Goal: Task Accomplishment & Management: Use online tool/utility

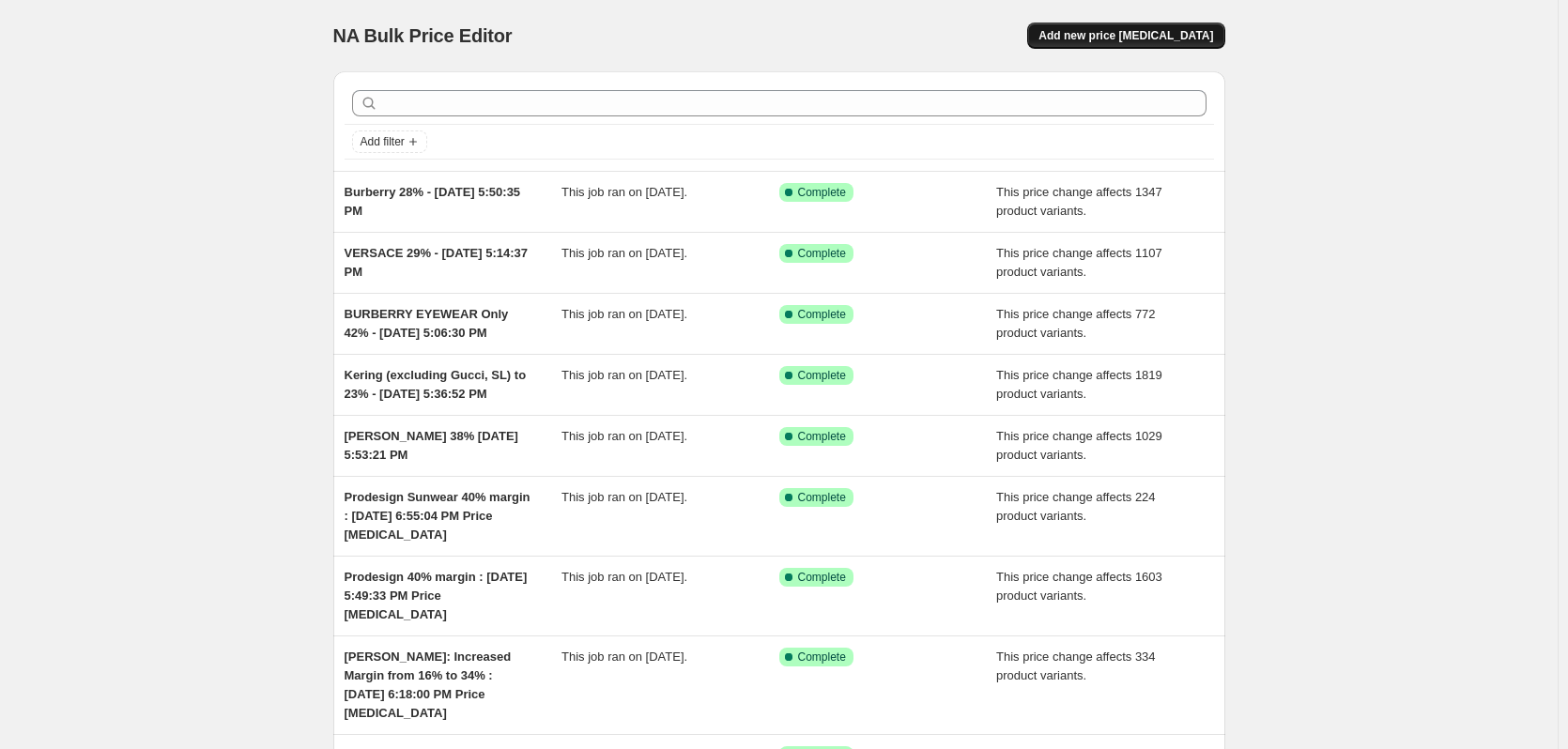
click at [1118, 36] on span "Add new price [MEDICAL_DATA]" at bounding box center [1125, 35] width 174 height 15
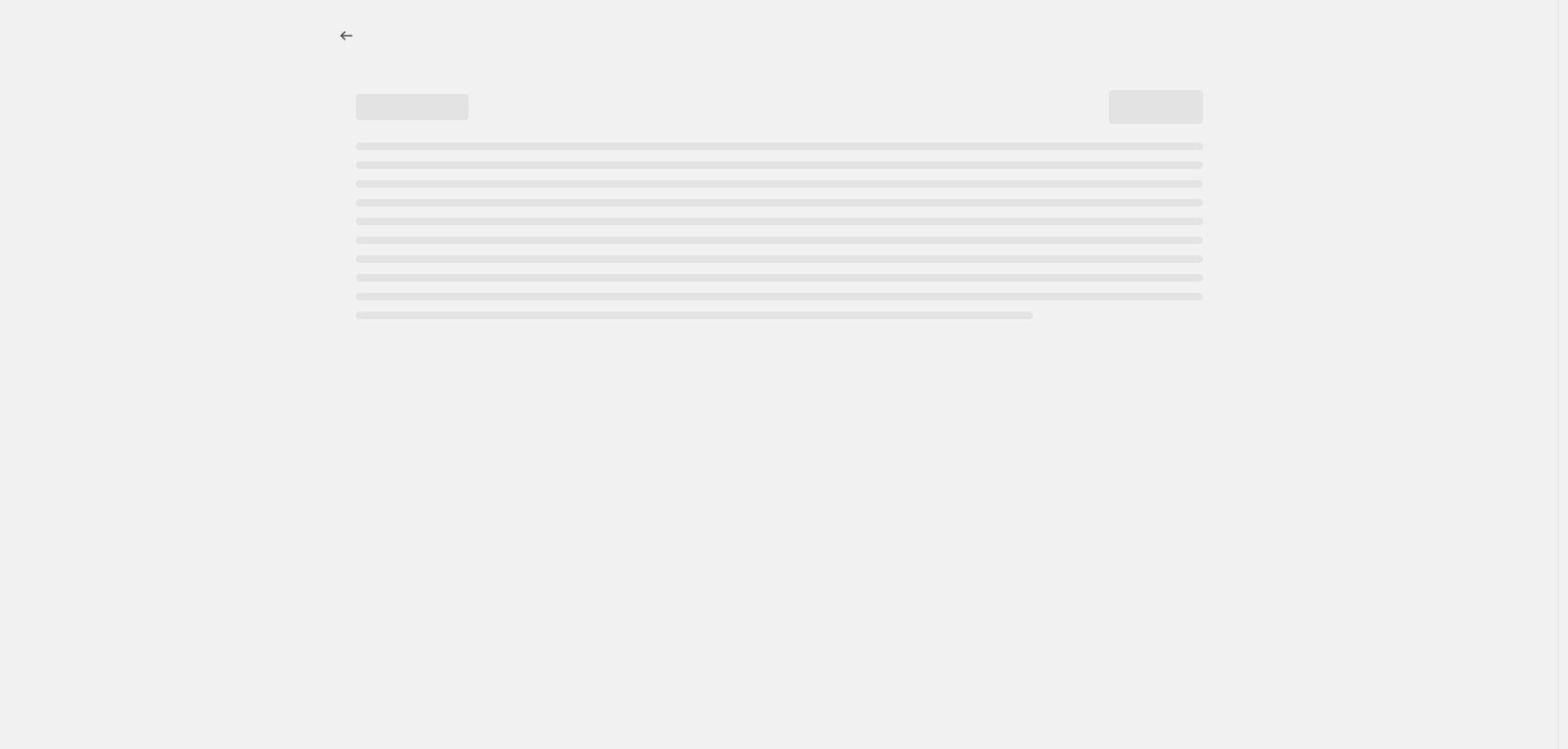
select select "percentage"
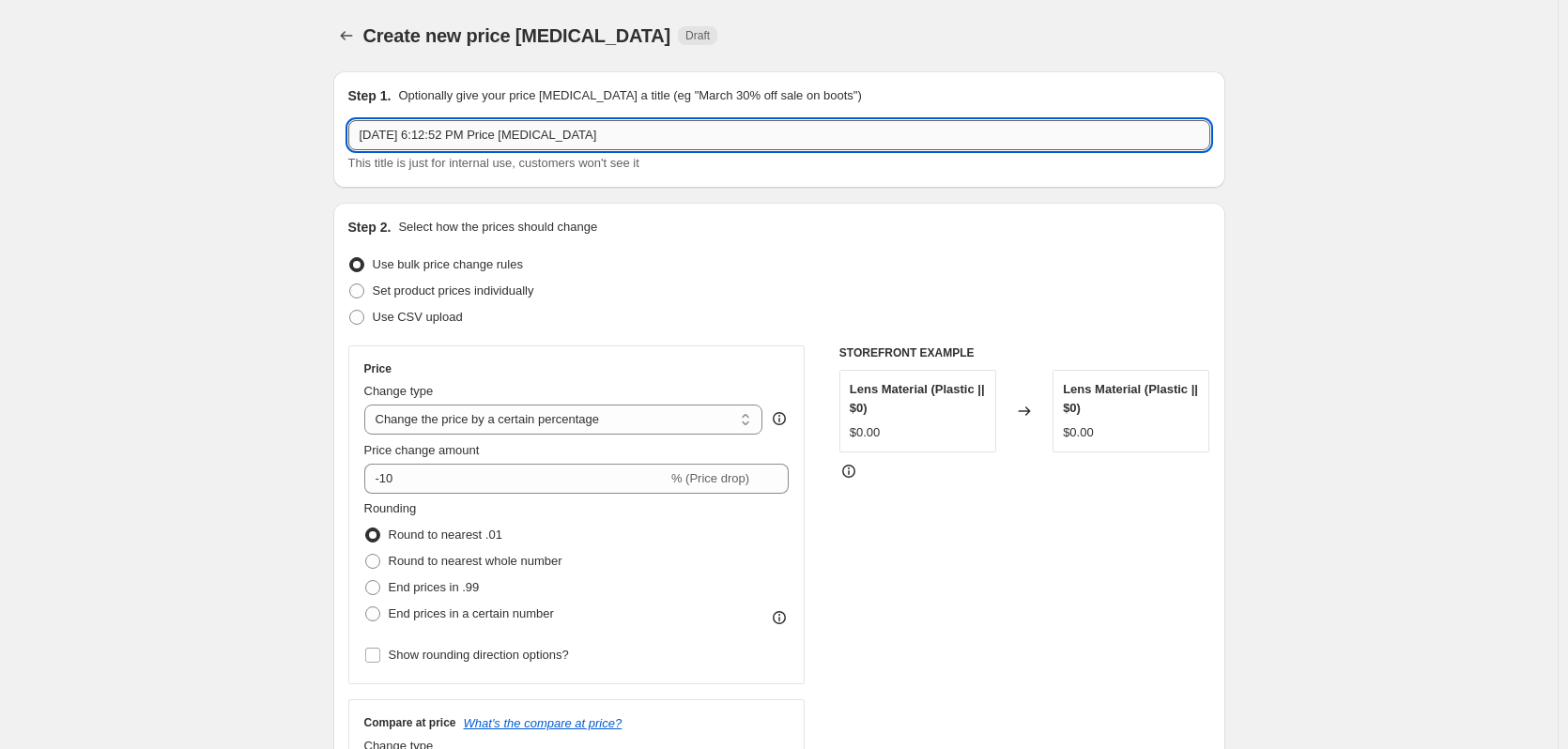
click at [363, 133] on input "Sep 16, 2025, 6:12:52 PM Price change job" at bounding box center [778, 135] width 861 height 30
drag, startPoint x: 598, startPoint y: 133, endPoint x: 1107, endPoint y: 150, distance: 509.3
click at [1107, 150] on input "BURBERRY 28% - Sep 16, 2025, 6:12:52 PM Price change job" at bounding box center [778, 135] width 861 height 30
type input "BURBERRY 28% - [DATE] 6:12:52 PM"
click at [505, 423] on select "Change the price to a certain amount Change the price by a certain amount Chang…" at bounding box center [563, 419] width 398 height 30
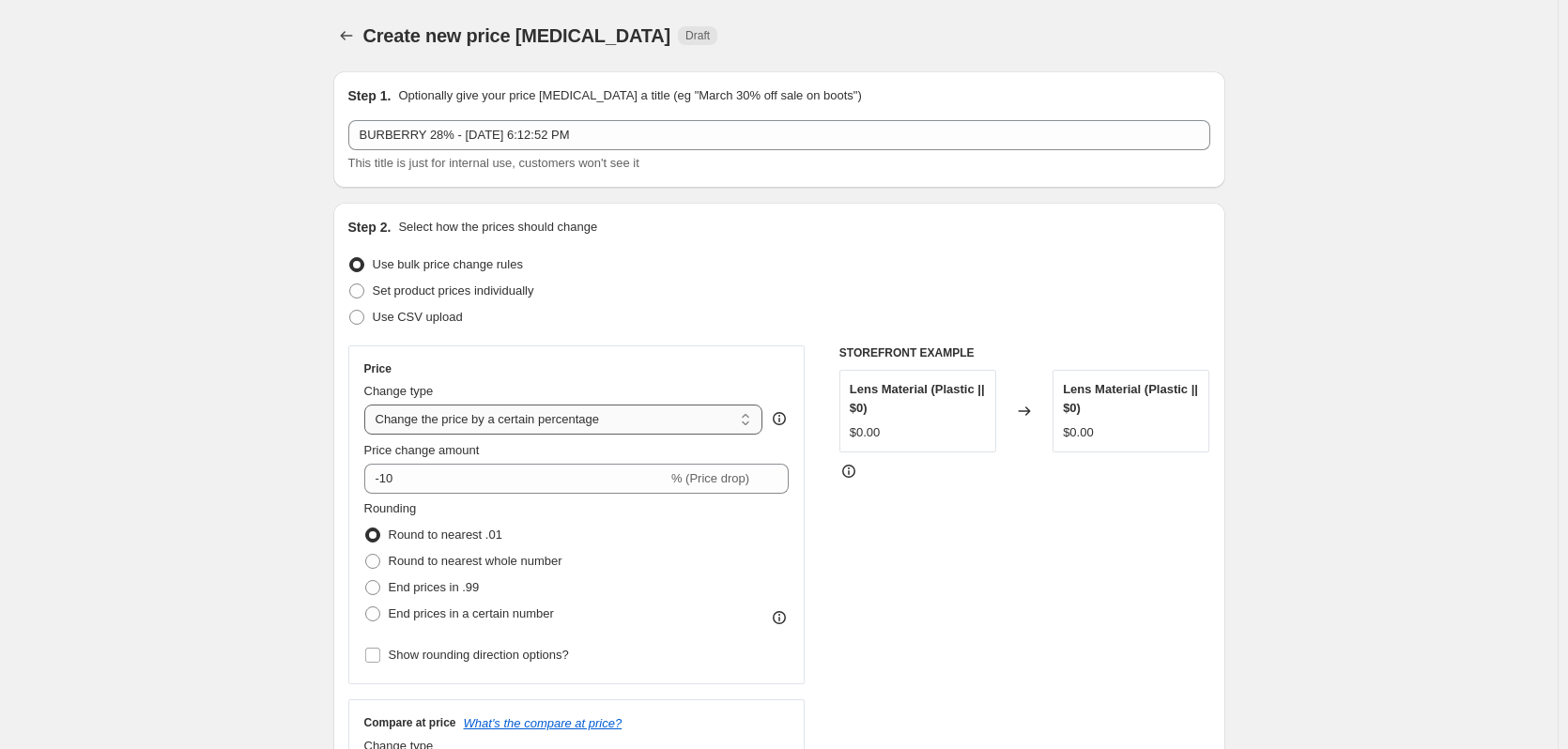
select select "margin"
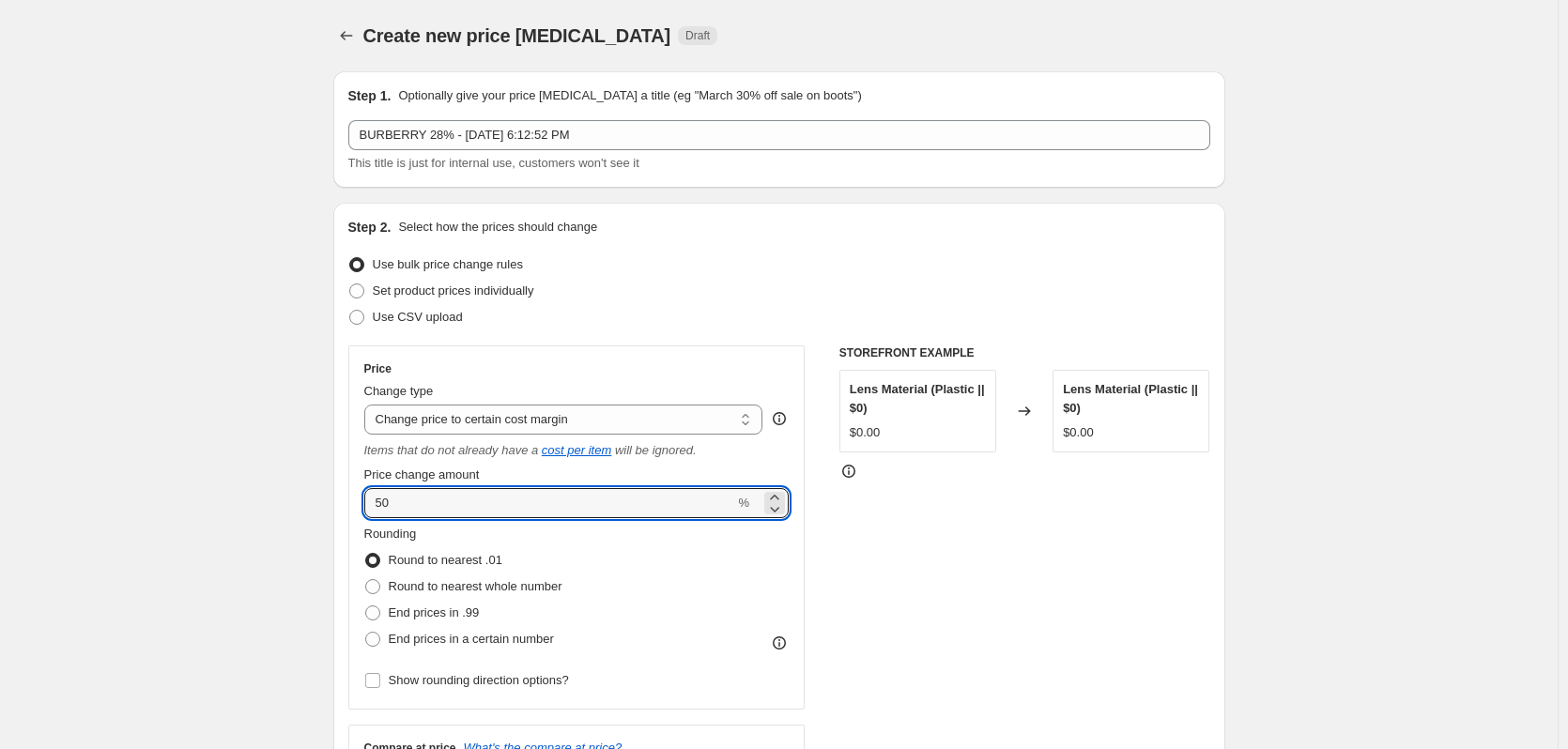
drag, startPoint x: 438, startPoint y: 508, endPoint x: 239, endPoint y: 483, distance: 200.6
type input "28"
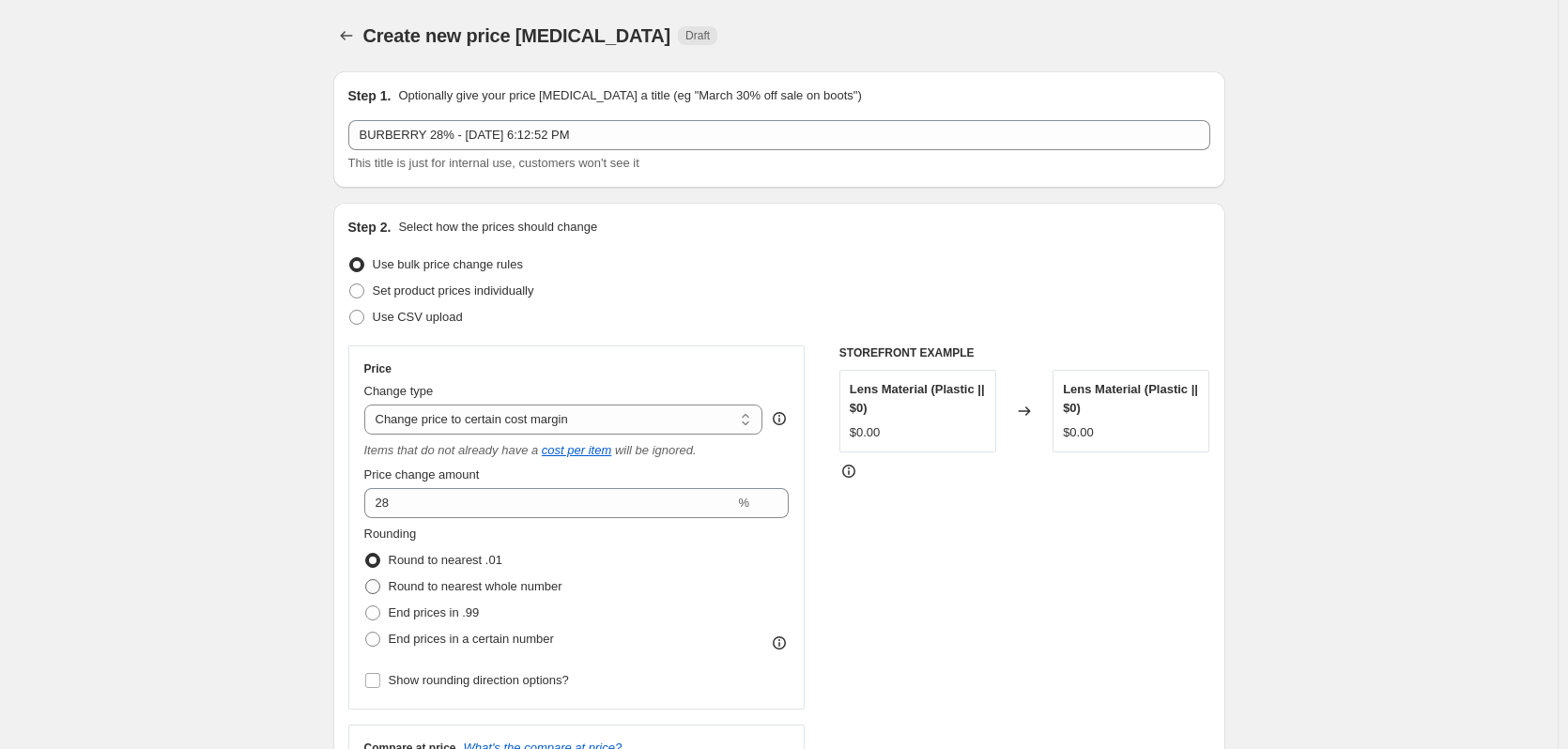
click at [438, 597] on label "Round to nearest whole number" at bounding box center [463, 587] width 198 height 27
click at [366, 580] on input "Round to nearest whole number" at bounding box center [365, 579] width 1 height 1
radio input "true"
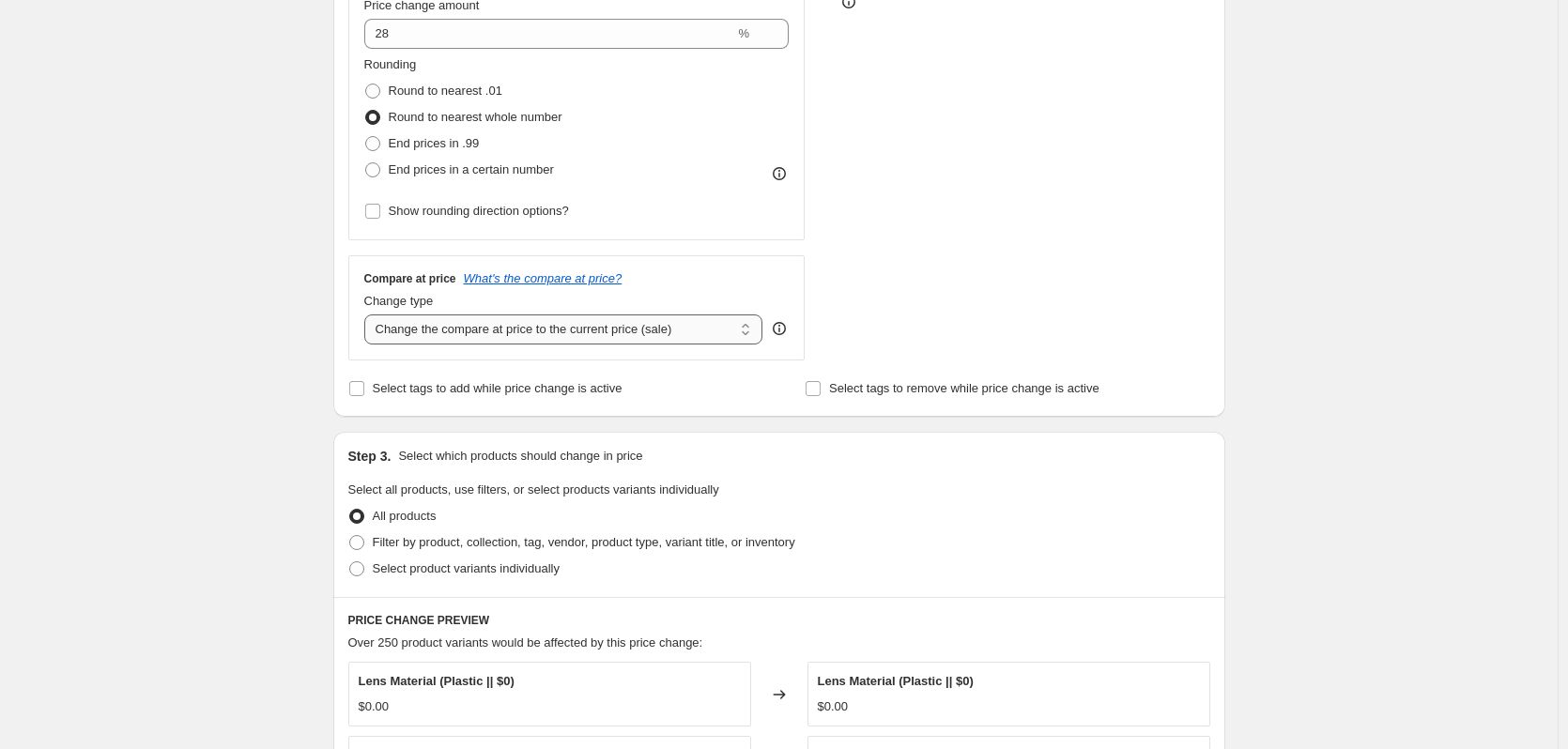
click at [455, 333] on select "Change the compare at price to the current price (sale) Change the compare at p…" at bounding box center [563, 329] width 398 height 30
select select "no_change"
click at [368, 314] on select "Change the compare at price to the current price (sale) Change the compare at p…" at bounding box center [563, 329] width 398 height 30
click at [241, 201] on div "Create new price change job. This page is ready Create new price change job Dra…" at bounding box center [778, 455] width 1557 height 1850
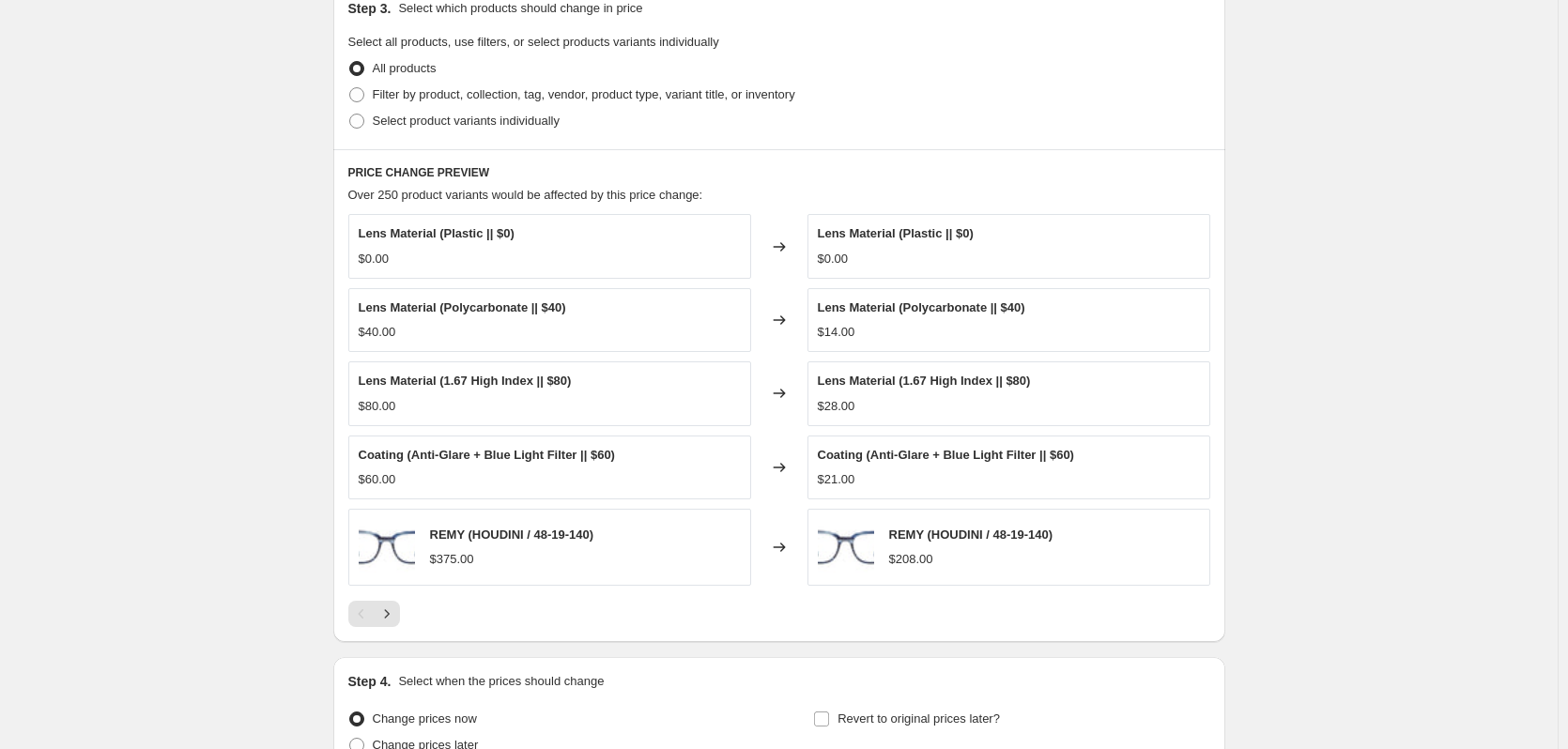
scroll to position [726, 0]
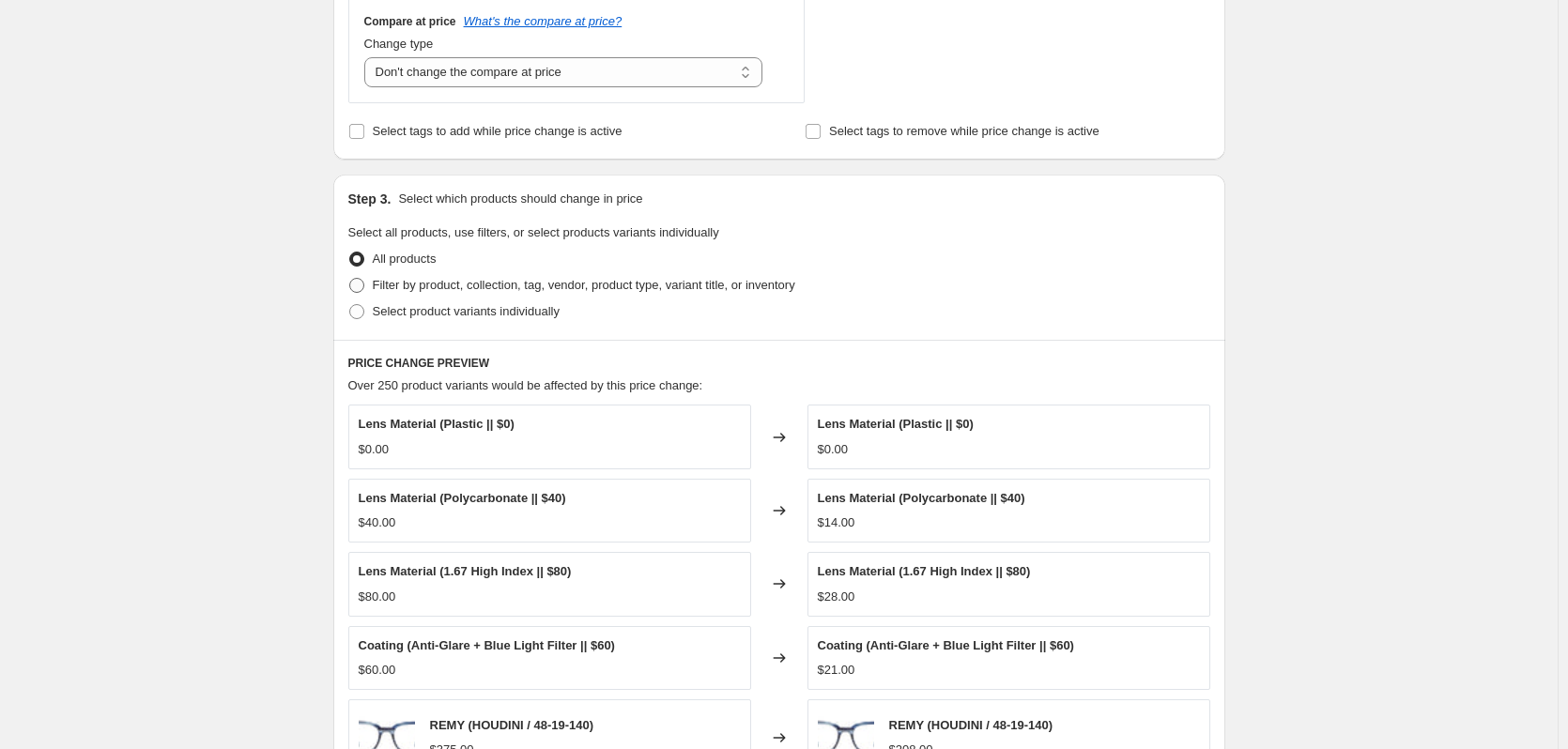
click at [428, 292] on span "Filter by product, collection, tag, vendor, product type, variant title, or inv…" at bounding box center [584, 284] width 422 height 14
click at [350, 278] on input "Filter by product, collection, tag, vendor, product type, variant title, or inv…" at bounding box center [349, 277] width 1 height 1
radio input "true"
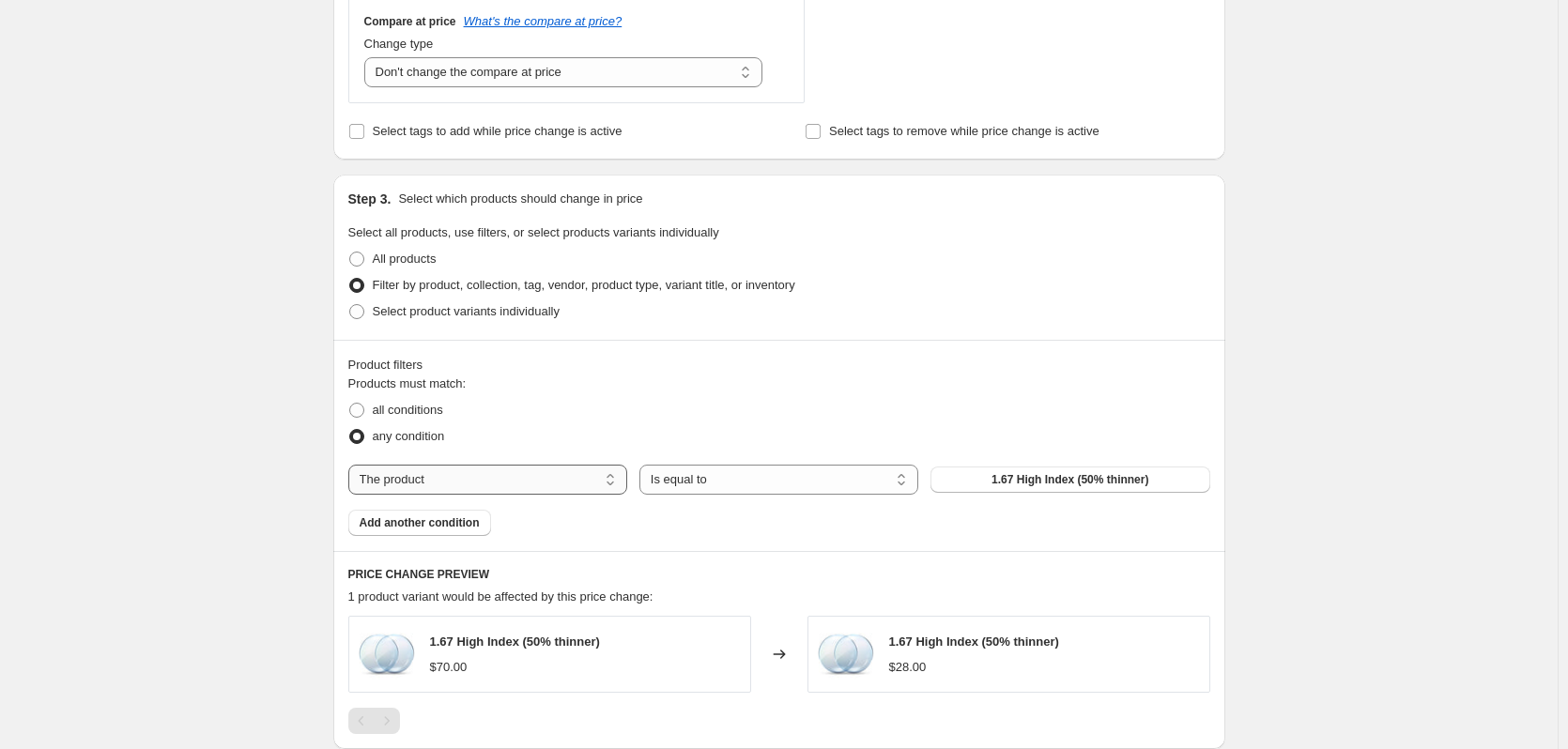
click at [446, 483] on select "The product The product's collection The product's tag The product's vendor The…" at bounding box center [487, 480] width 279 height 30
click at [496, 482] on select "The product The product's collection The product's tag The product's vendor The…" at bounding box center [487, 480] width 279 height 30
select select "vendor"
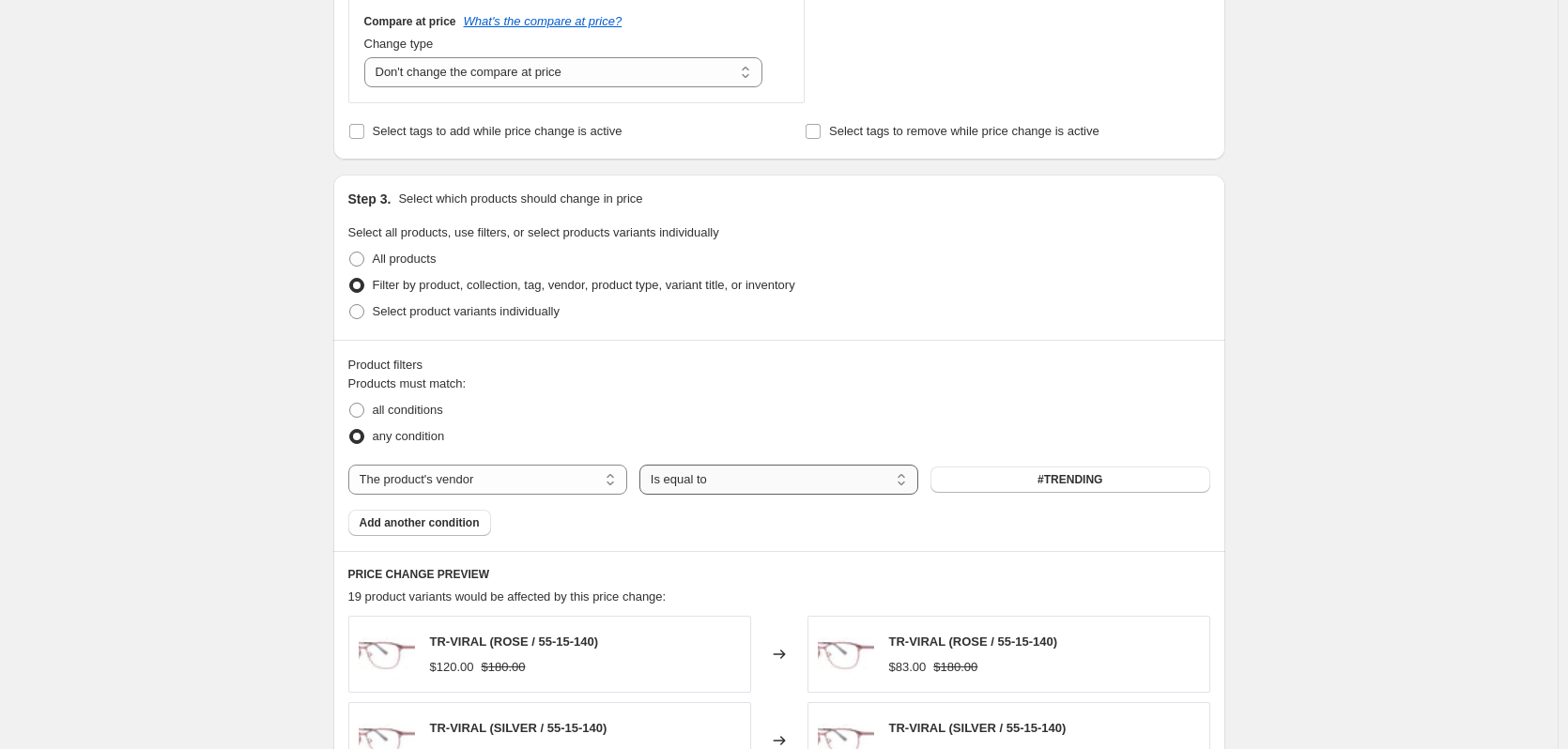
click at [769, 480] on select "Is equal to Is not equal to" at bounding box center [778, 480] width 279 height 30
click at [961, 475] on button "#TRENDING" at bounding box center [1068, 480] width 279 height 27
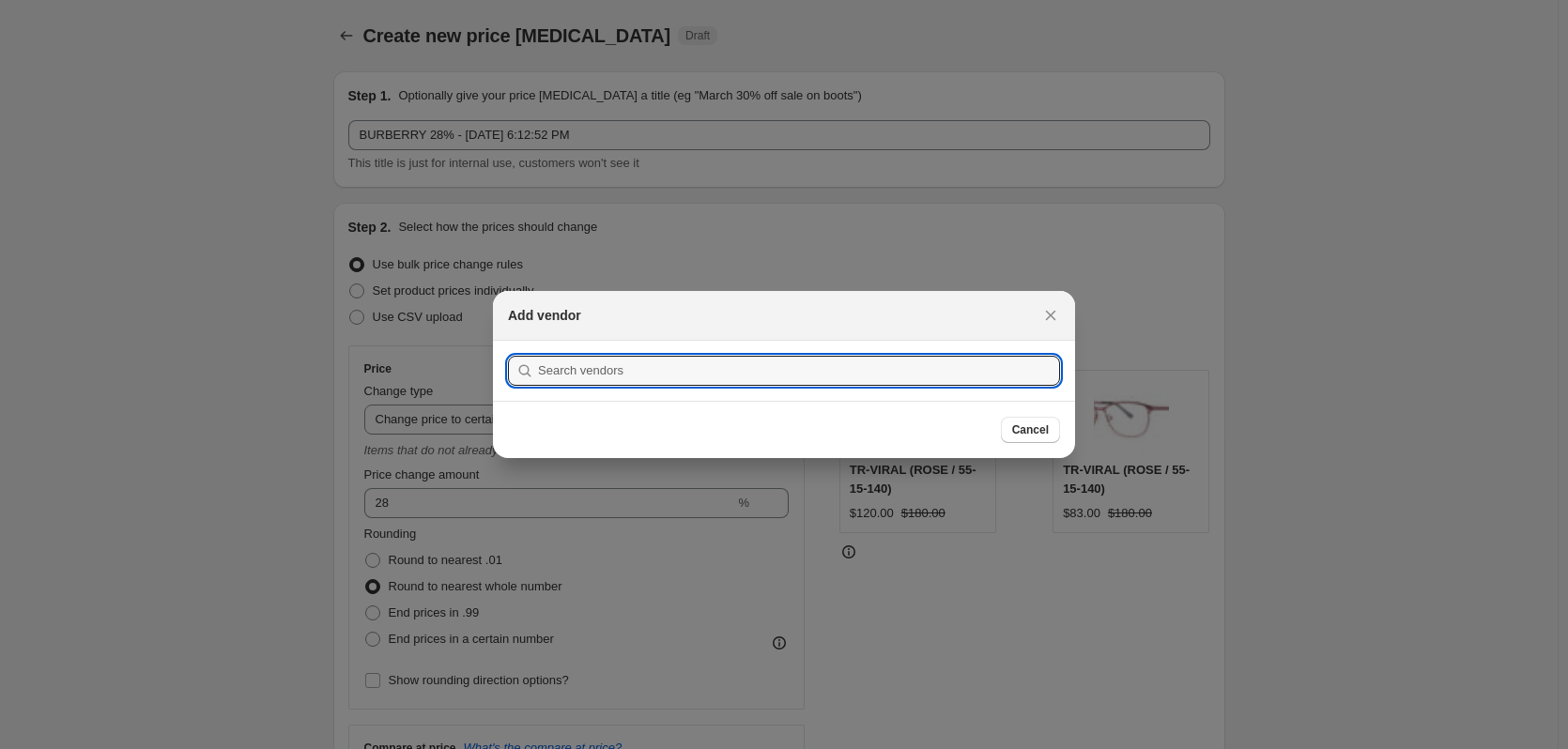
scroll to position [0, 0]
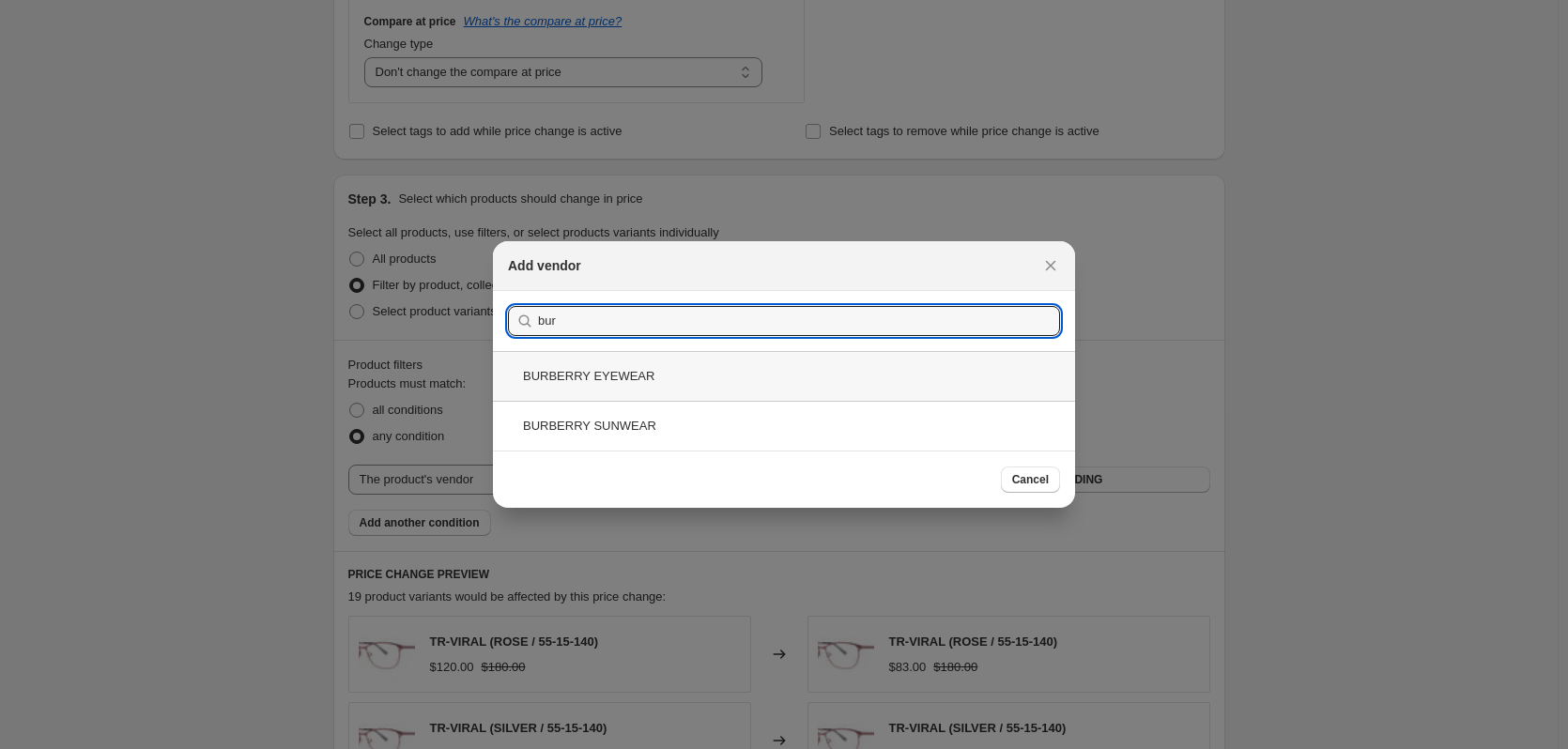
type input "bur"
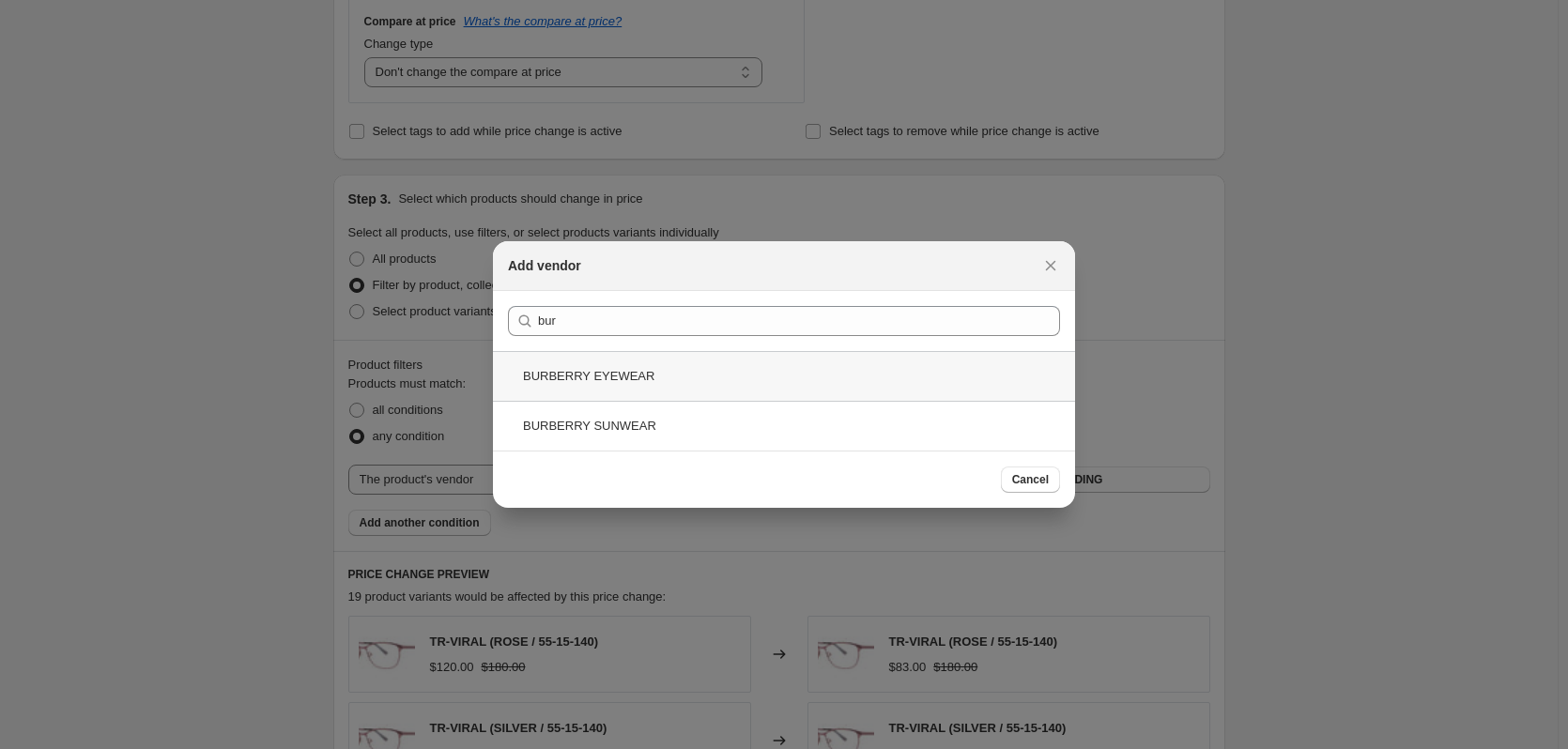
click at [577, 382] on div "BURBERRY EYEWEAR" at bounding box center [783, 375] width 582 height 50
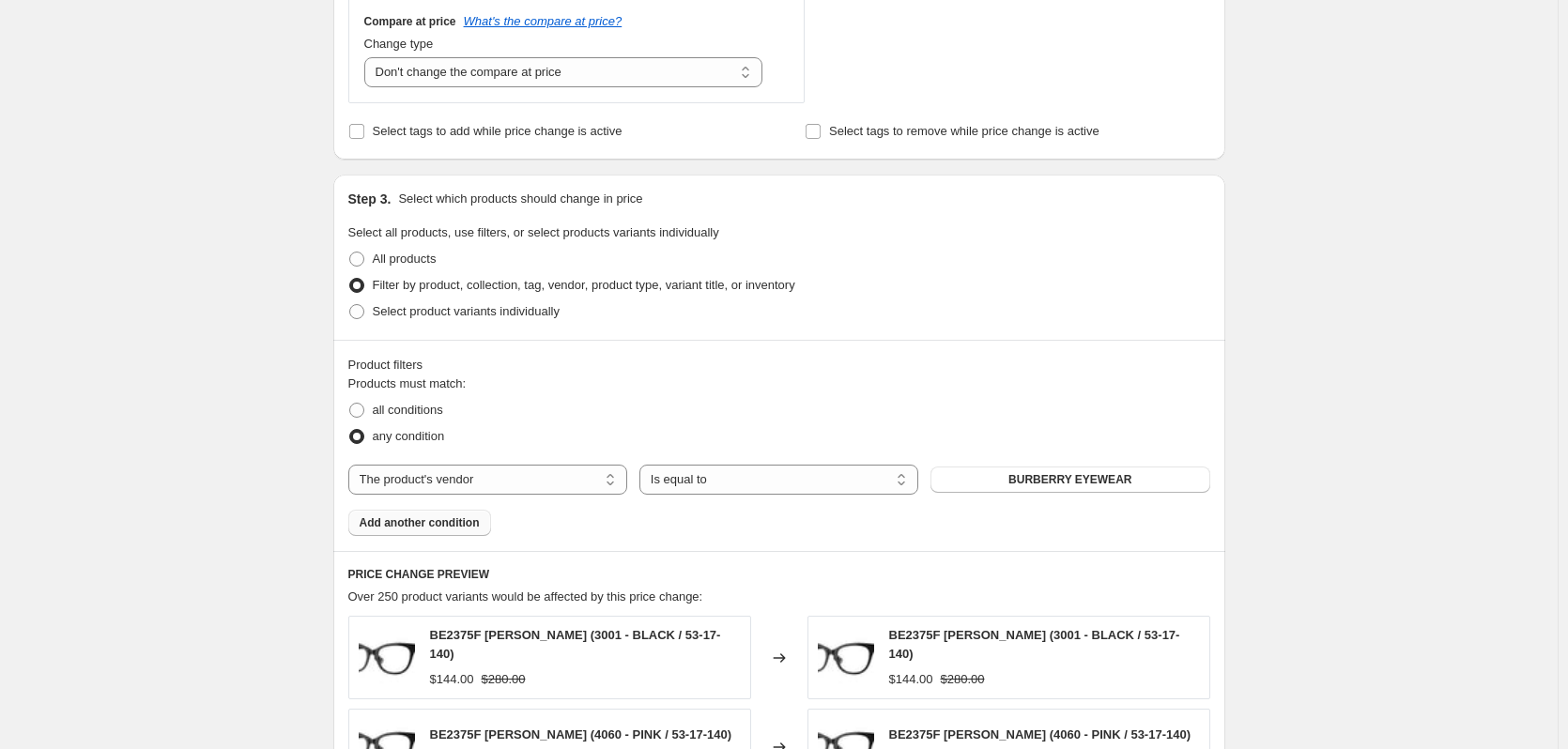
click at [460, 524] on span "Add another condition" at bounding box center [419, 522] width 120 height 15
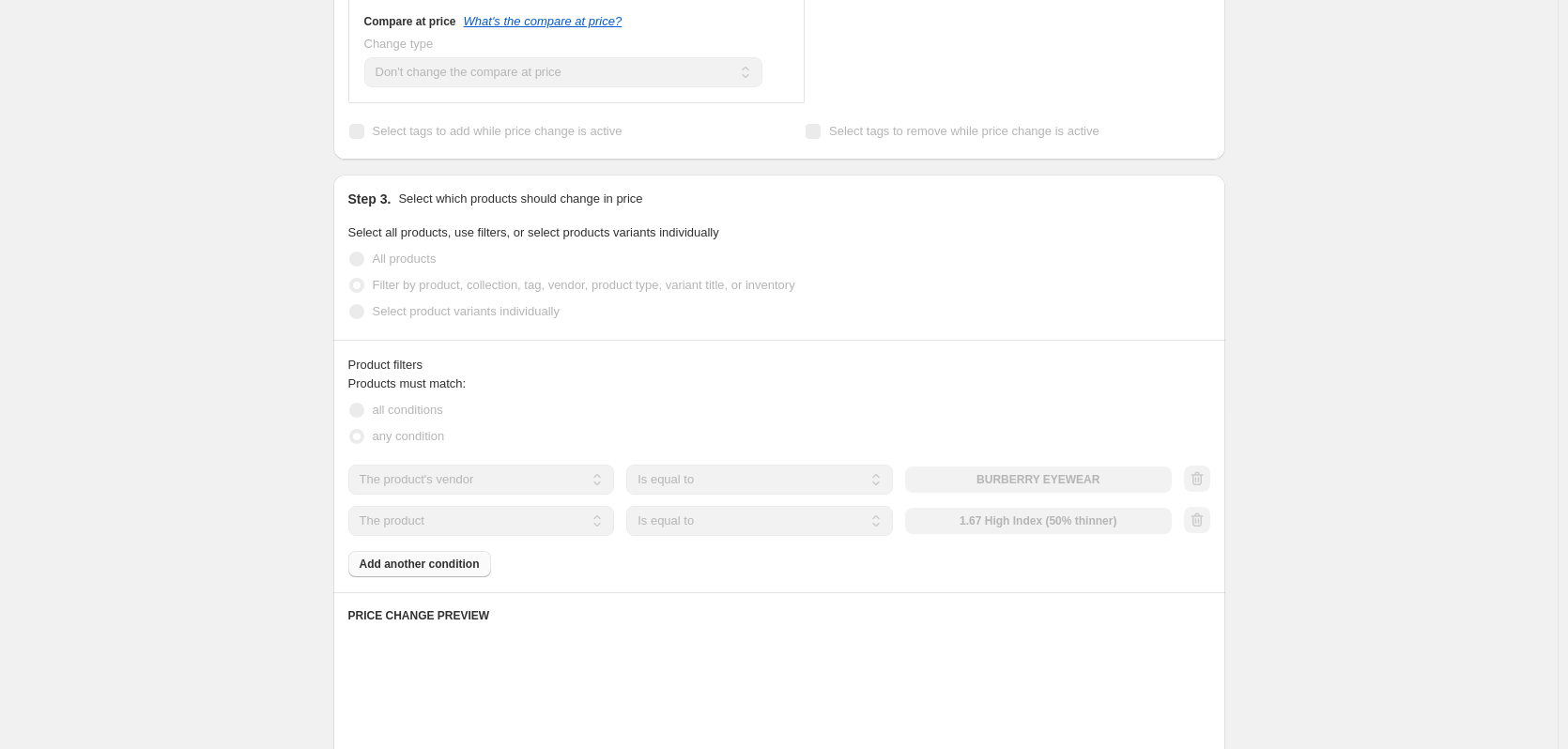
click at [534, 529] on select "The product The product's collection The product's tag The product's vendor The…" at bounding box center [481, 520] width 267 height 30
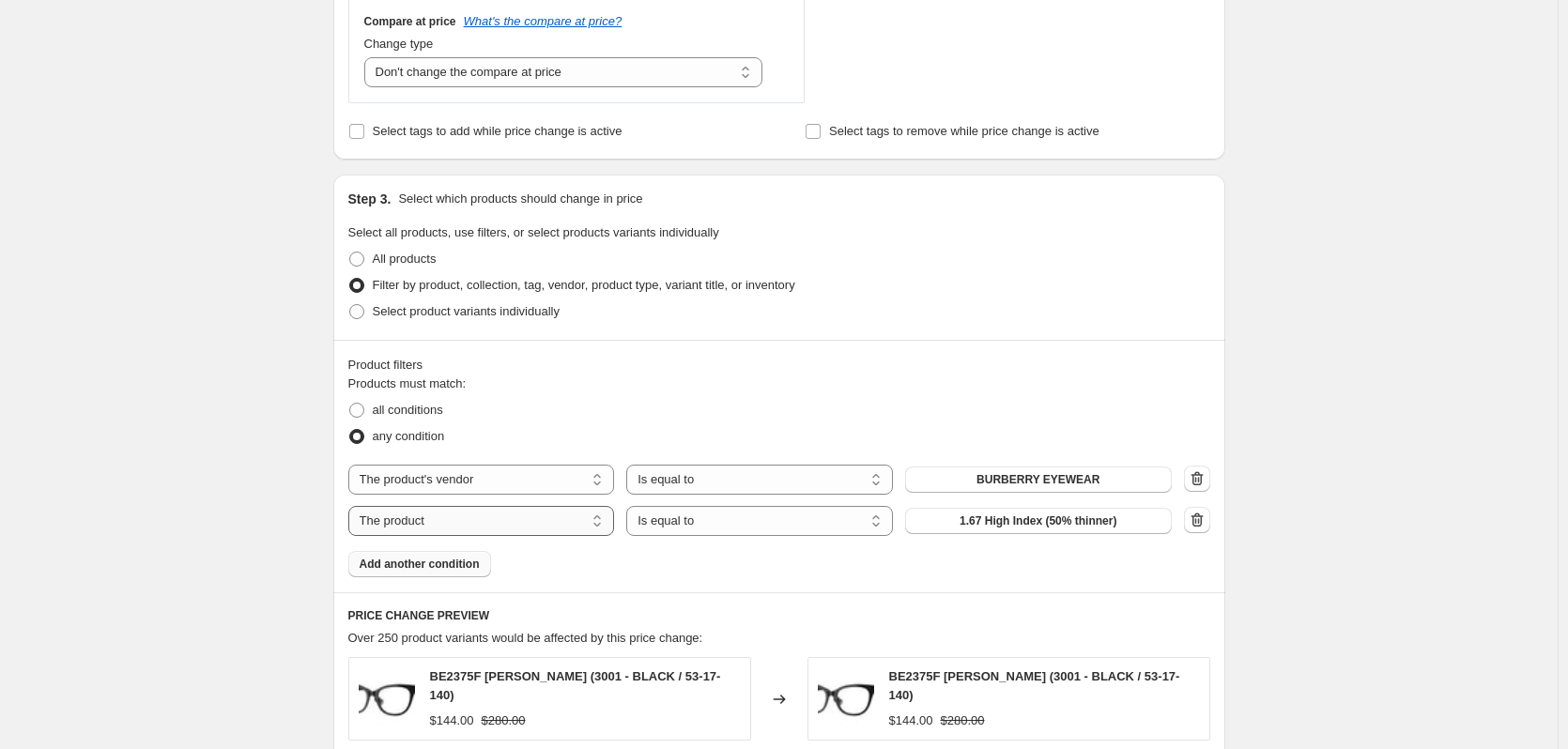
select select "vendor"
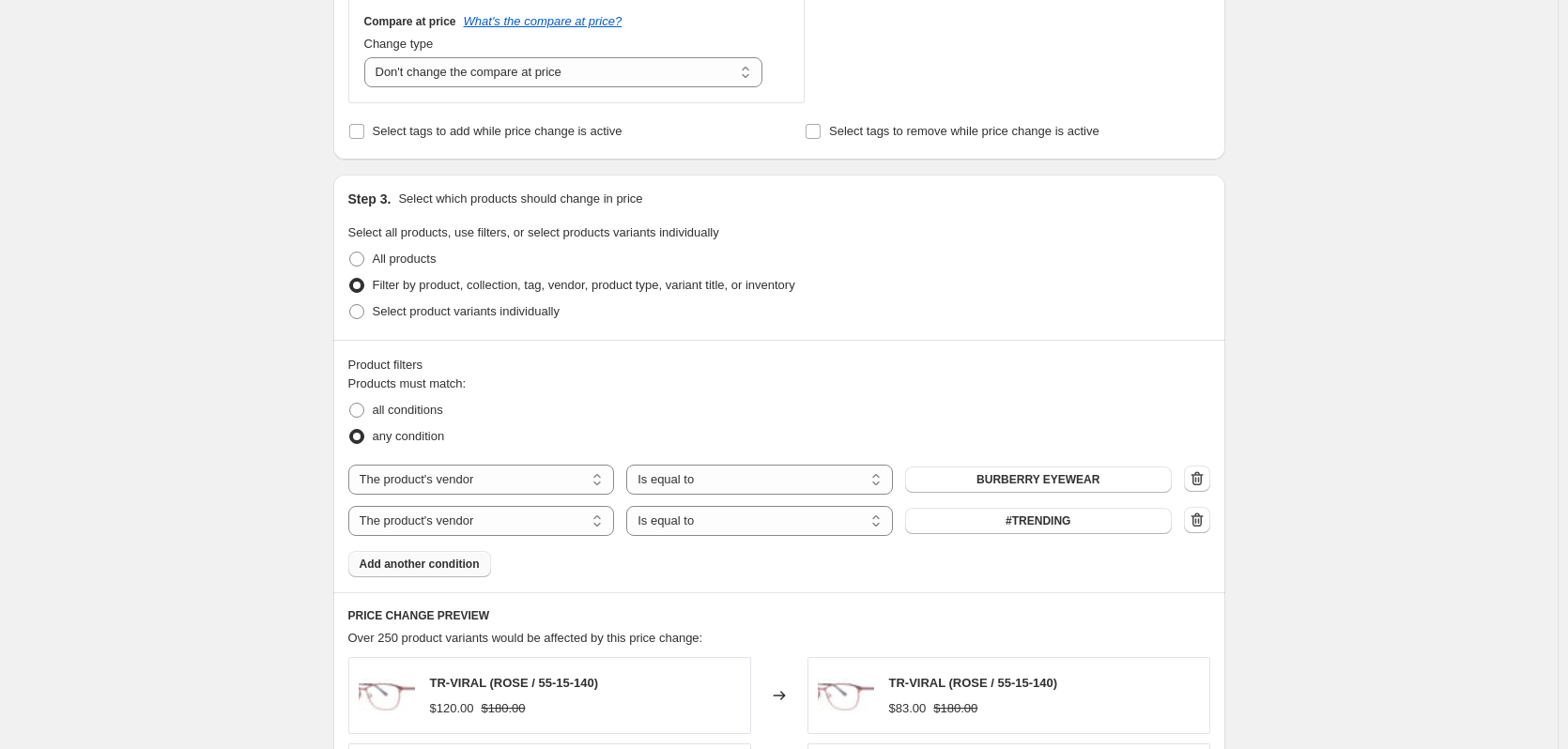
click at [970, 528] on button "#TRENDING" at bounding box center [1038, 520] width 267 height 27
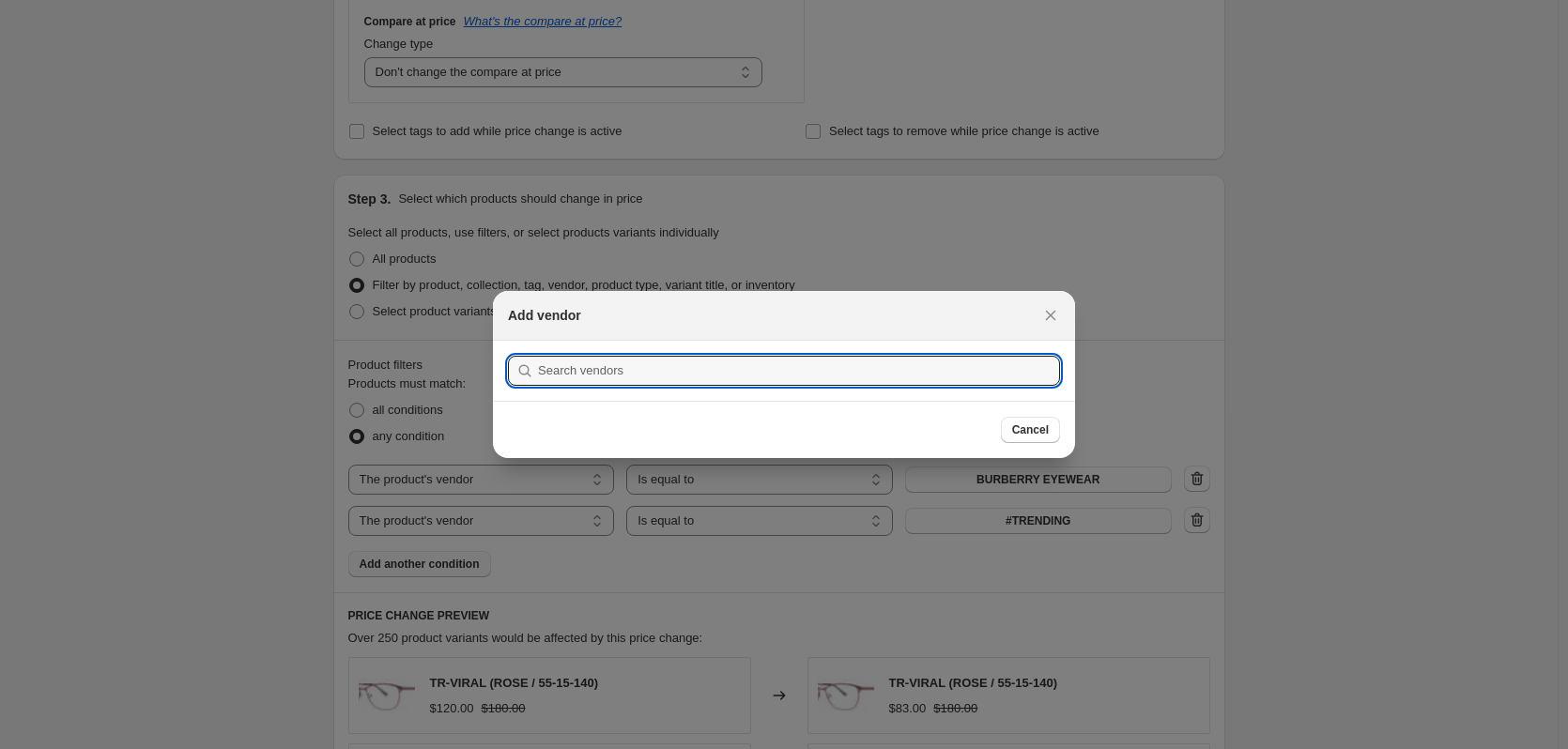
scroll to position [0, 0]
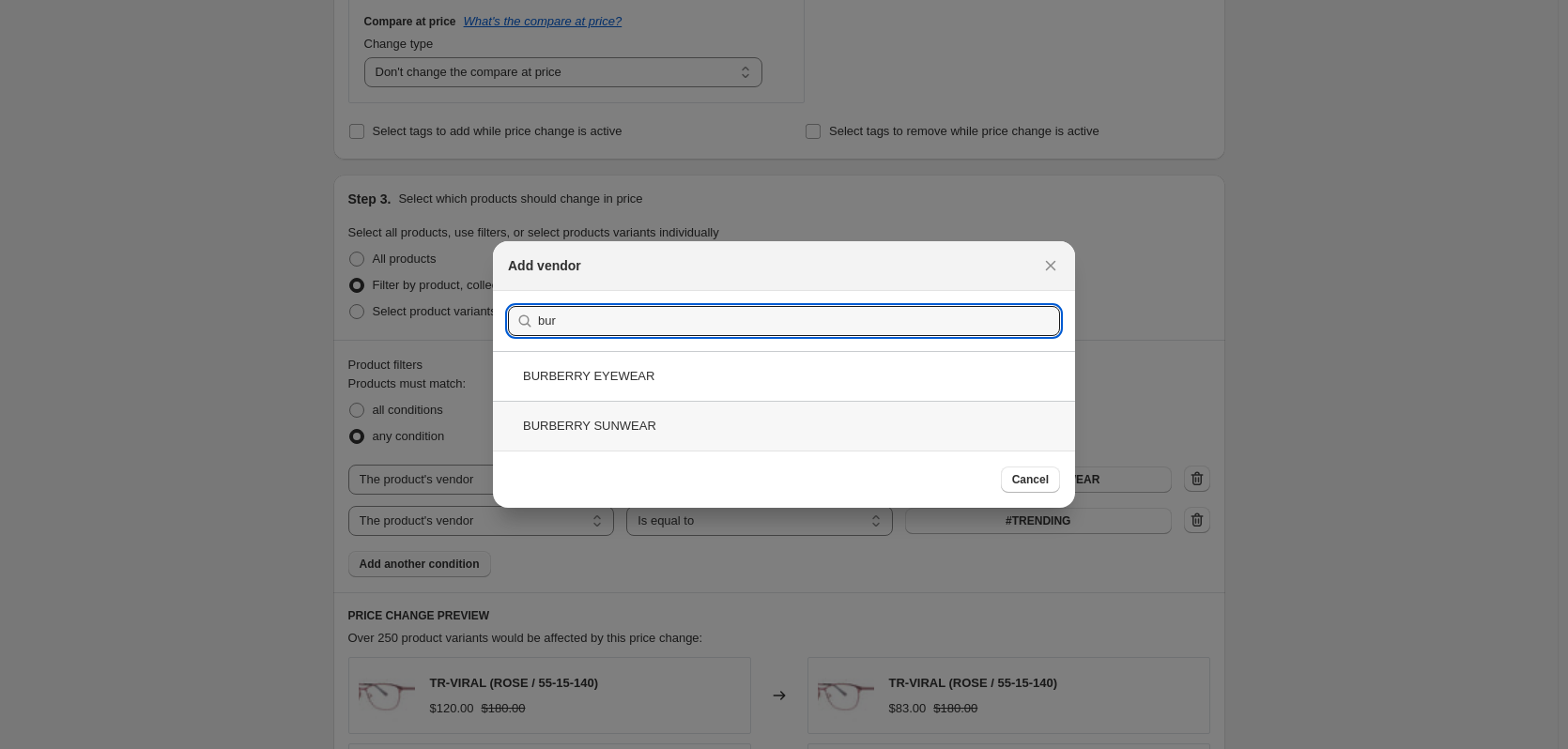
type input "bur"
click at [664, 428] on div "BURBERRY SUNWEAR" at bounding box center [783, 425] width 582 height 50
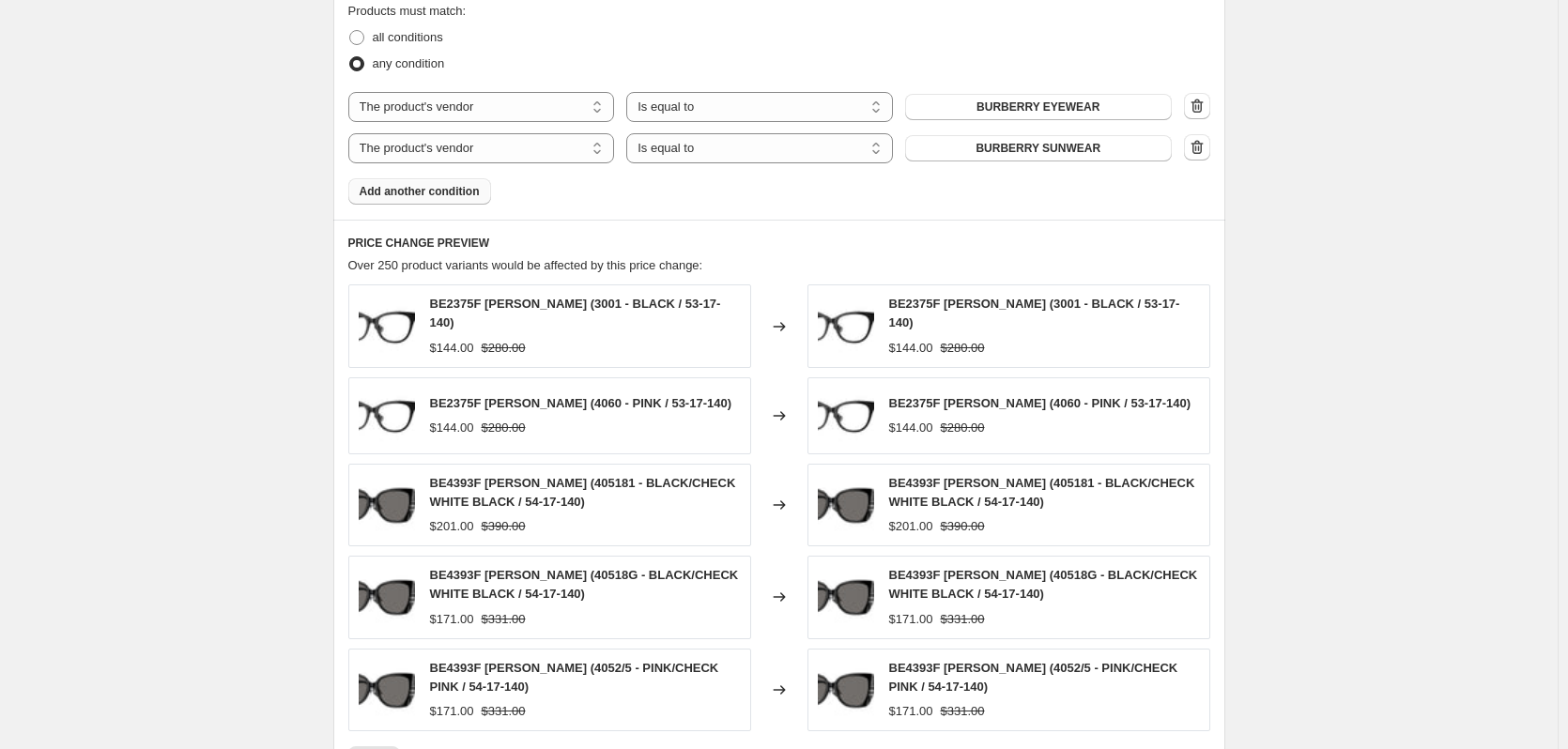
scroll to position [1424, 0]
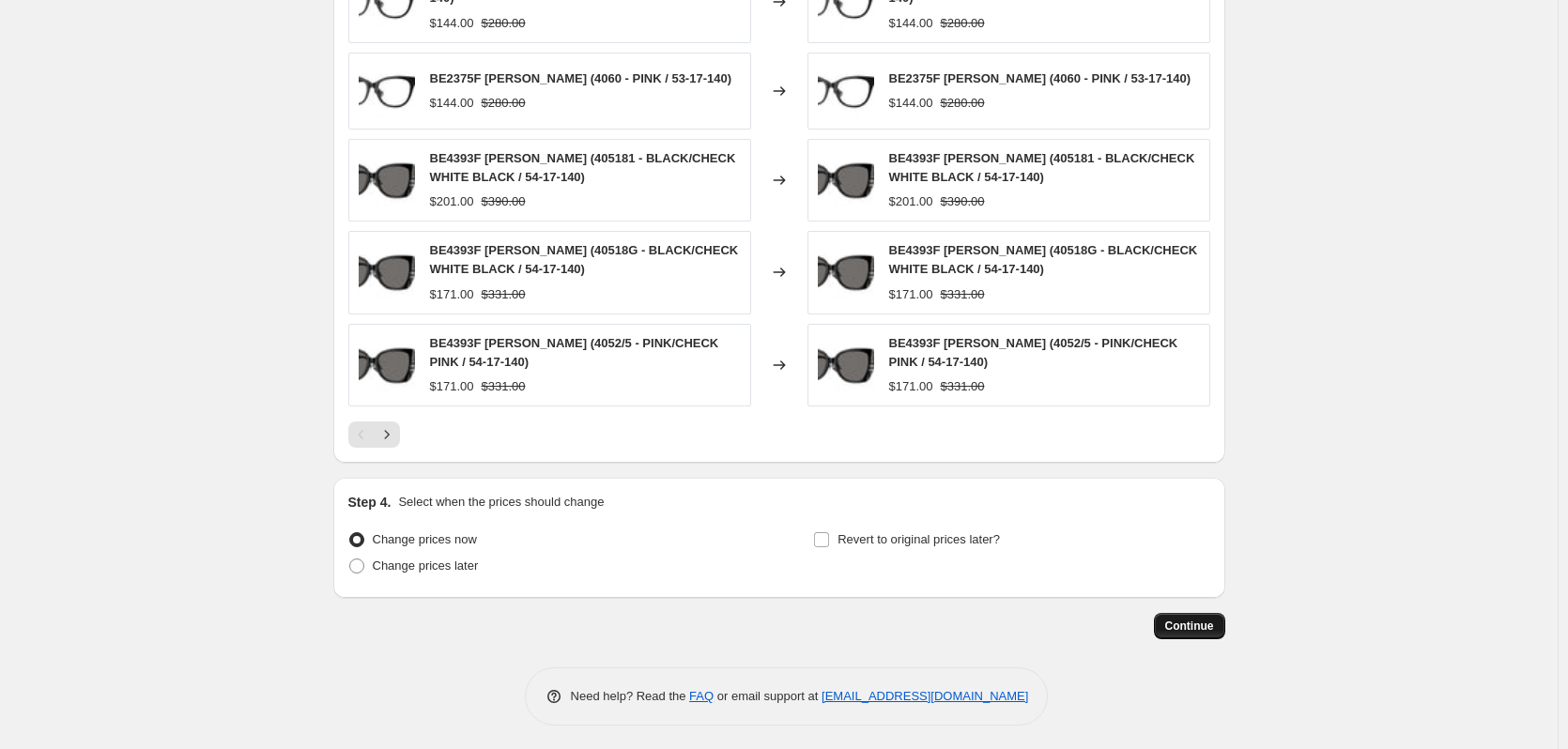
click at [1195, 629] on button "Continue" at bounding box center [1189, 625] width 71 height 27
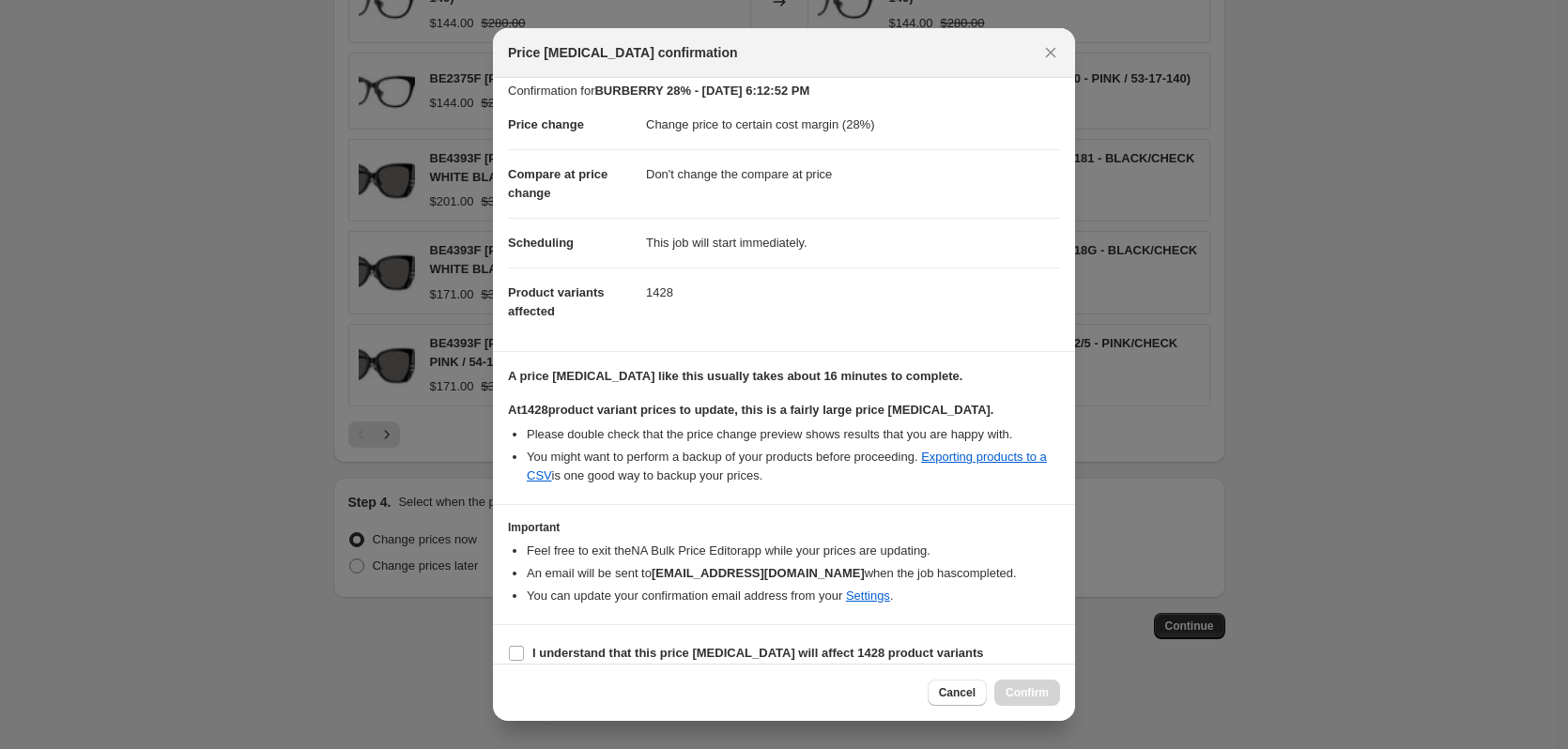
scroll to position [29, 0]
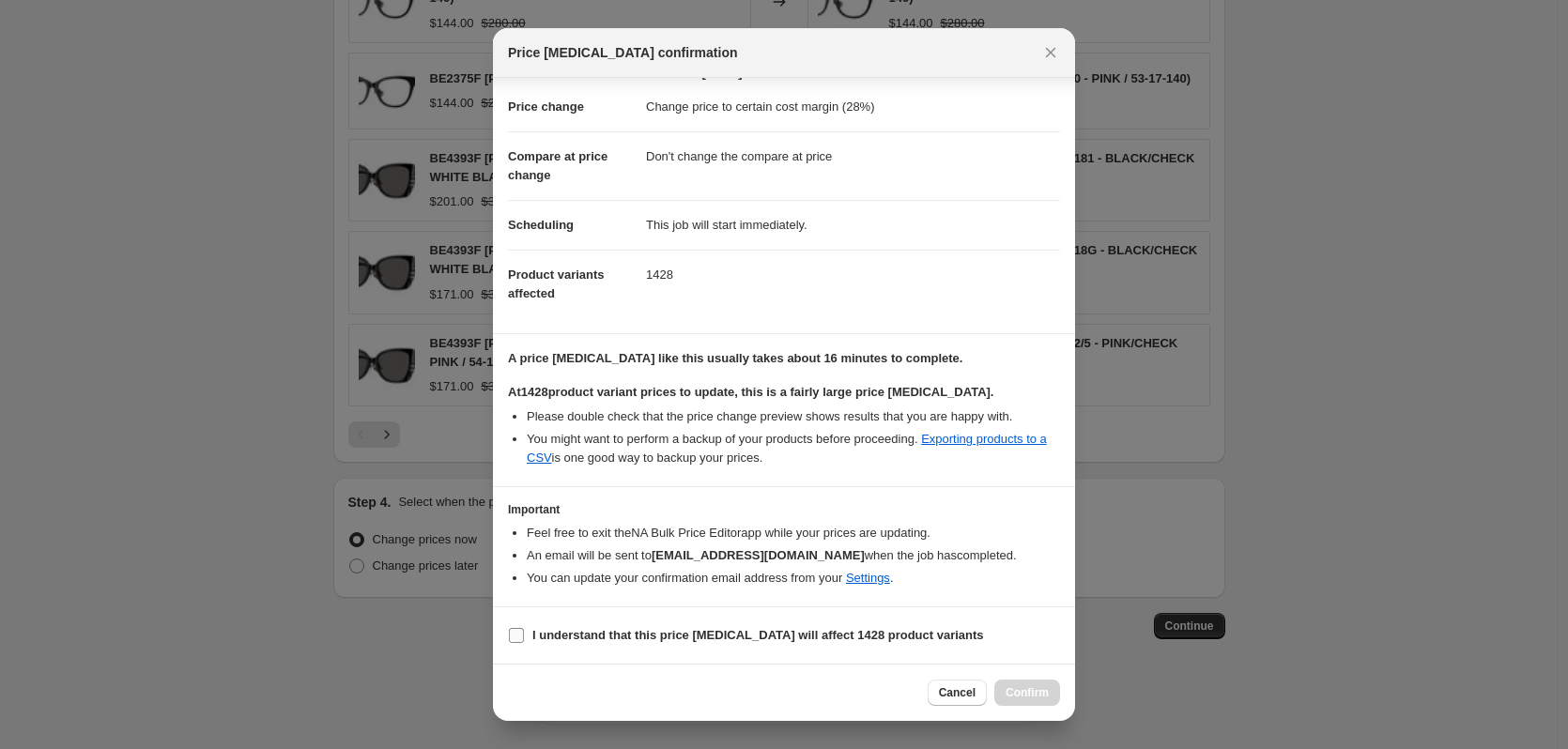
click at [710, 637] on b "I understand that this price change job will affect 1428 product variants" at bounding box center [758, 635] width 452 height 14
click at [523, 637] on input "I understand that this price change job will affect 1428 product variants" at bounding box center [515, 635] width 15 height 15
checkbox input "true"
click at [1019, 694] on span "Confirm" at bounding box center [1027, 692] width 44 height 15
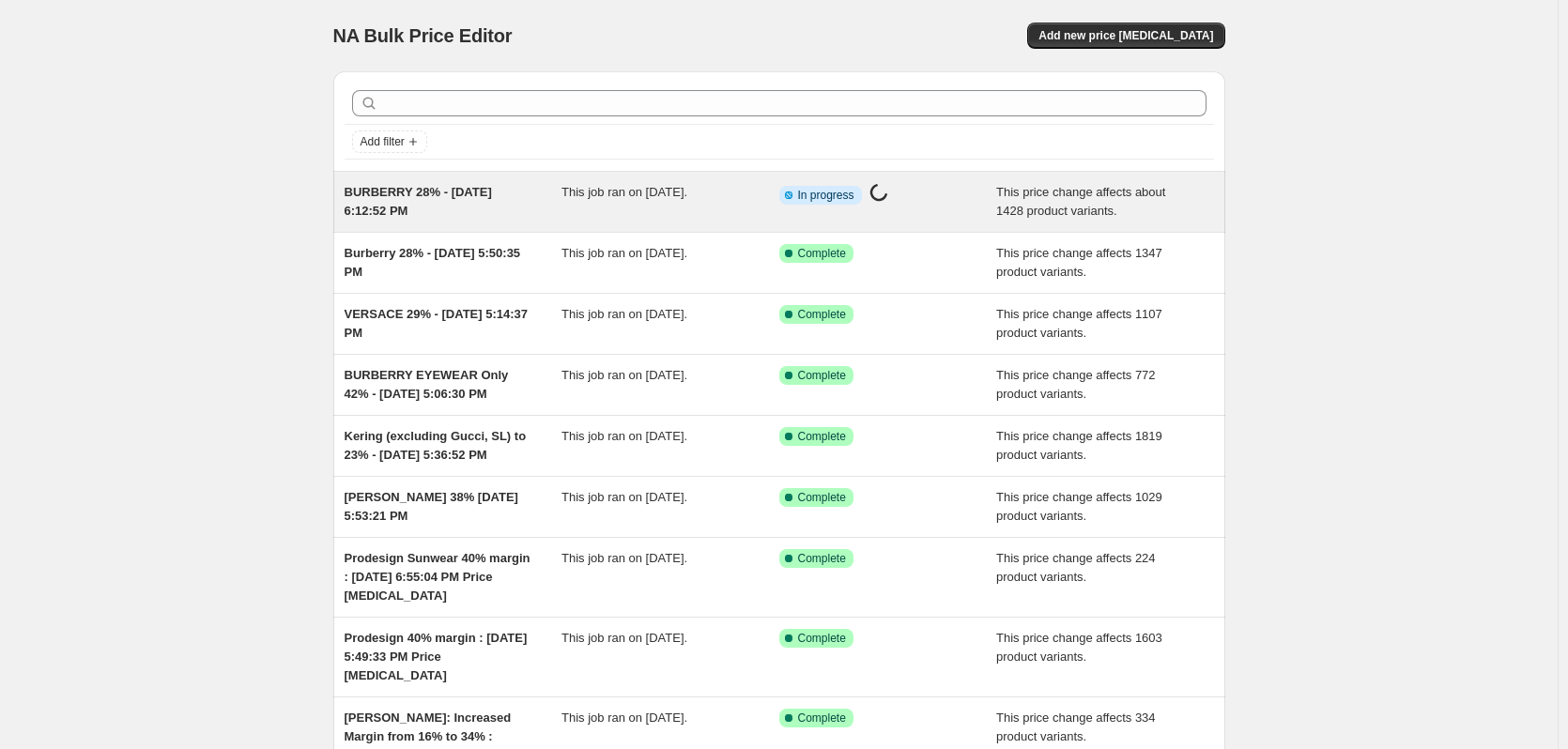
click at [447, 192] on span "BURBERRY 28% - [DATE] 6:12:52 PM" at bounding box center [418, 201] width 148 height 33
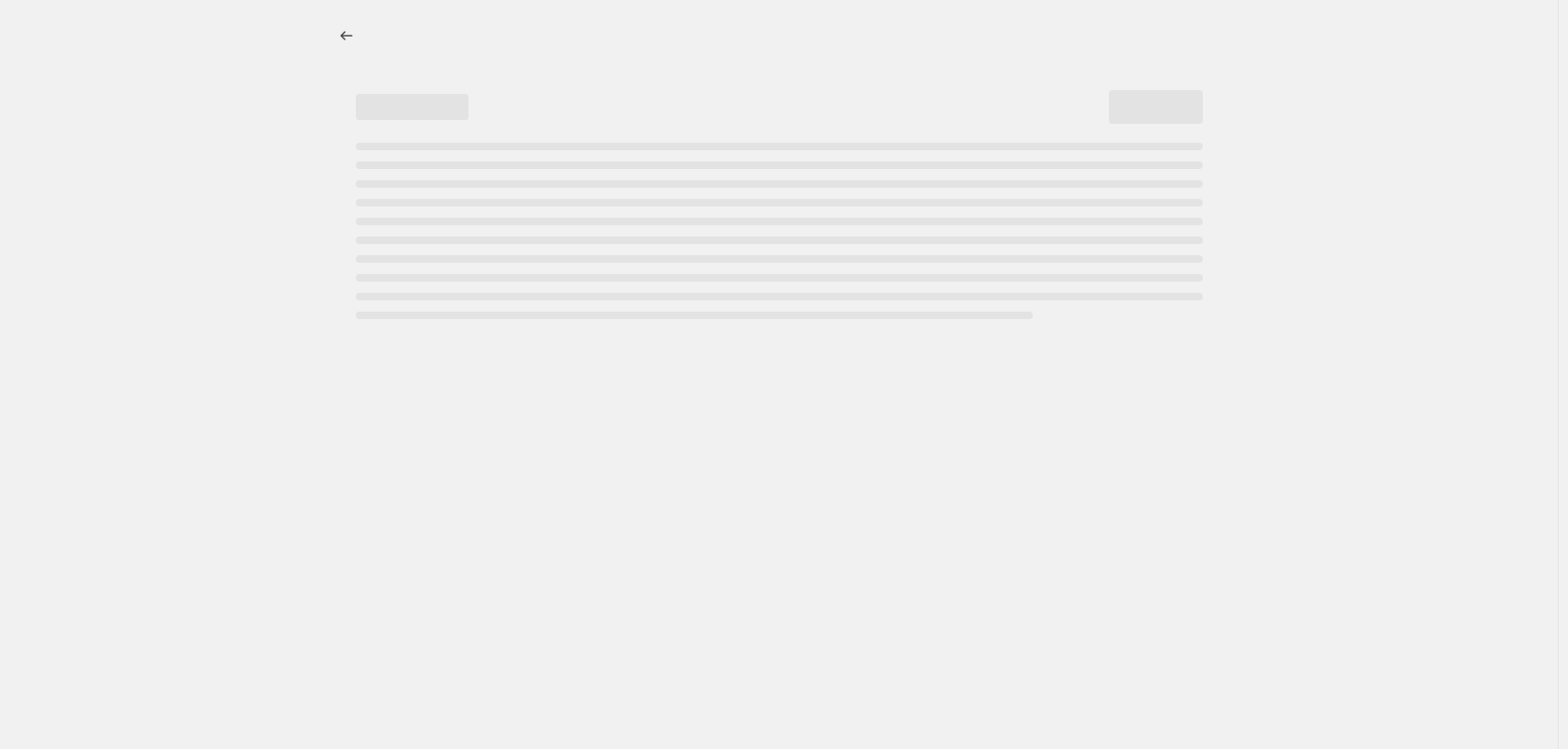
select select "margin"
select select "no_change"
select select "vendor"
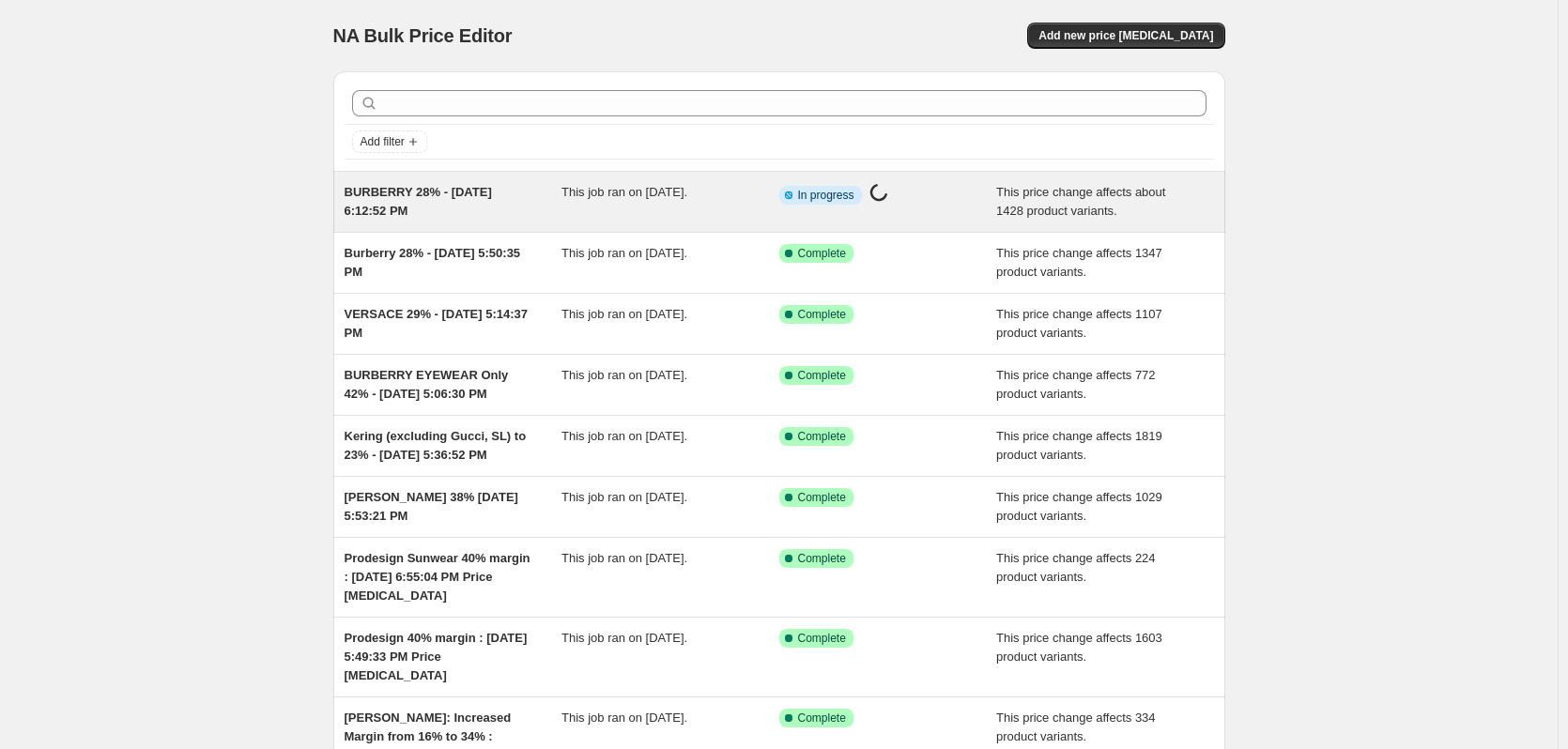
click at [464, 208] on div "BURBERRY 28% - [DATE] 6:12:52 PM" at bounding box center [454, 202] width 218 height 38
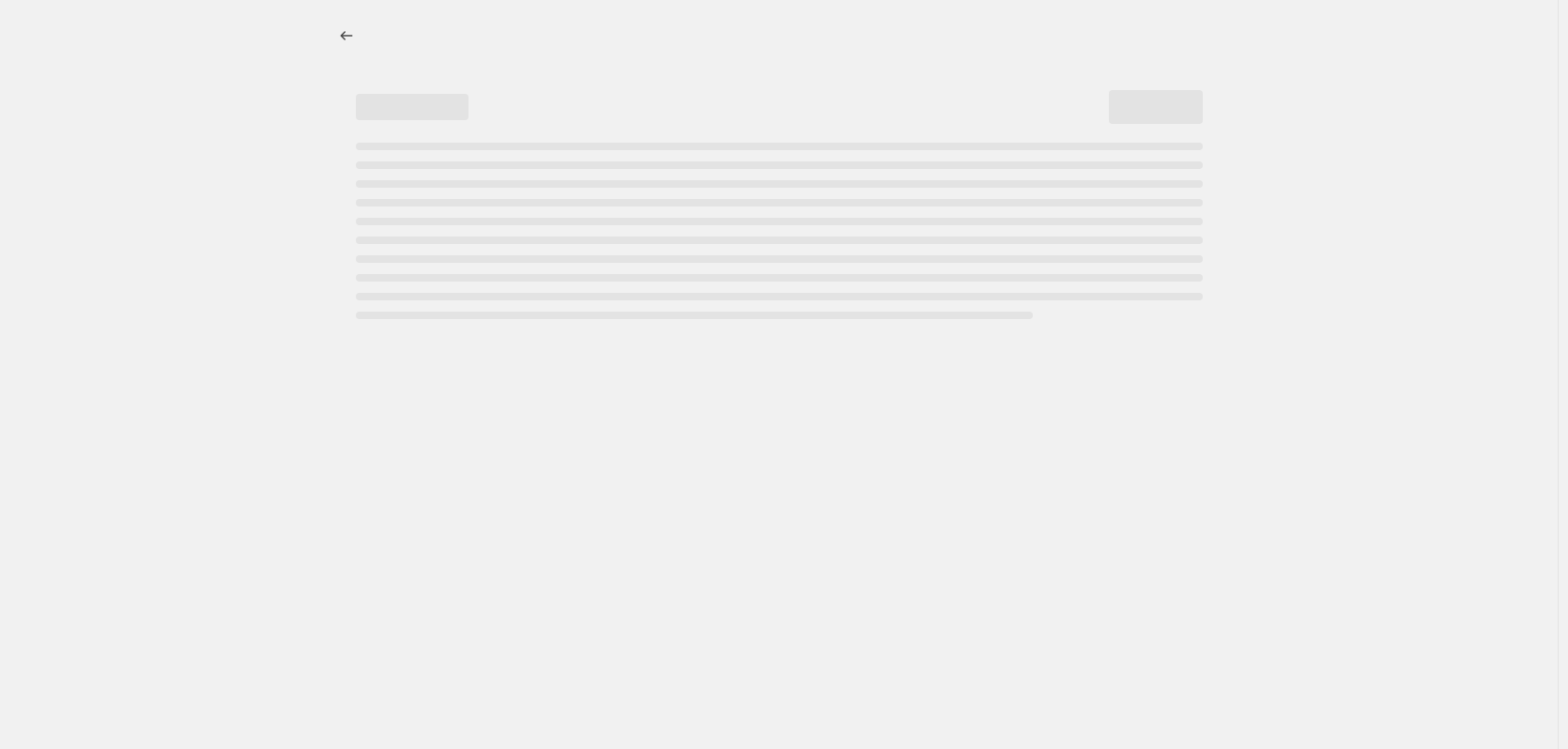
select select "margin"
select select "no_change"
select select "vendor"
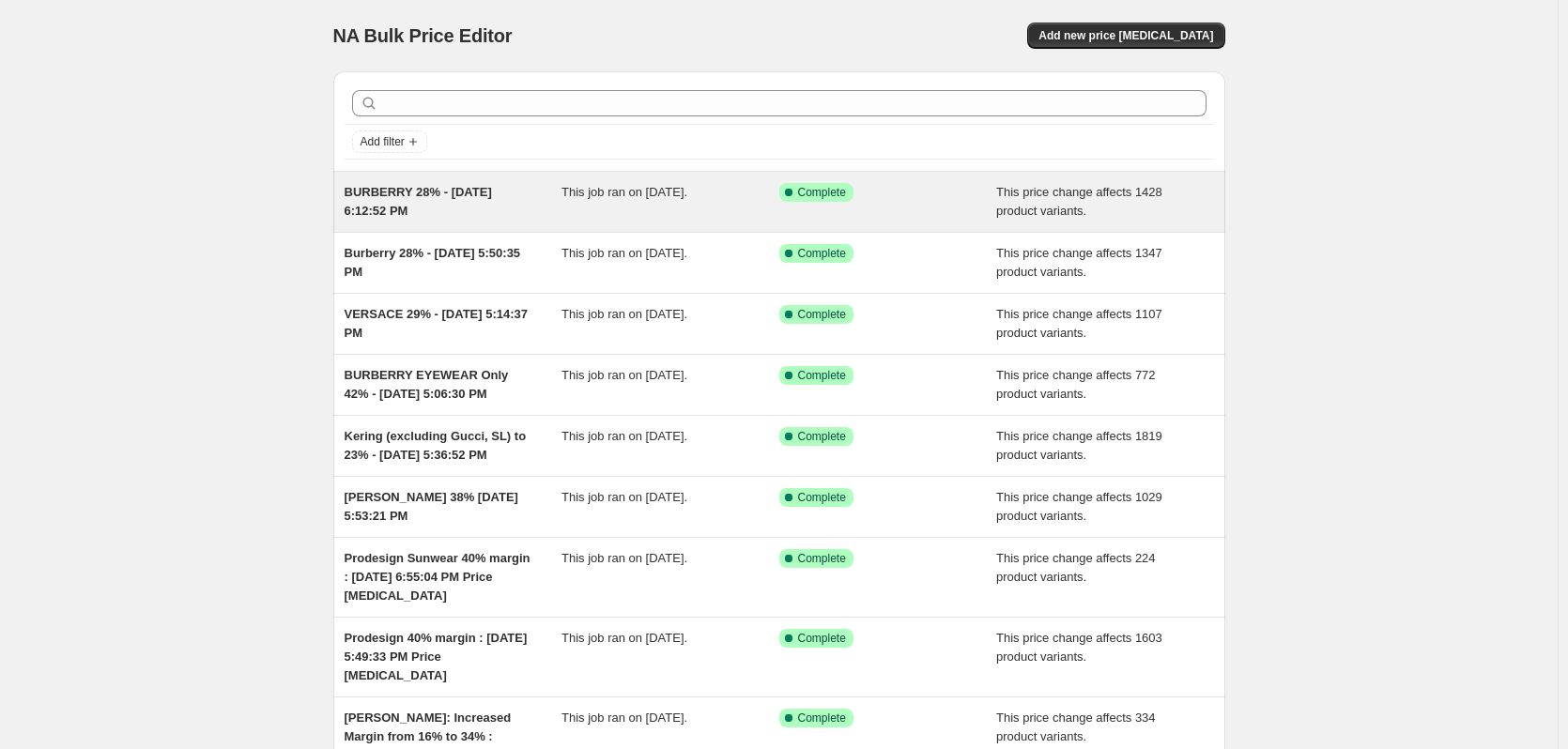
click at [434, 206] on div "BURBERRY 28% - [DATE] 6:12:52 PM" at bounding box center [454, 202] width 218 height 38
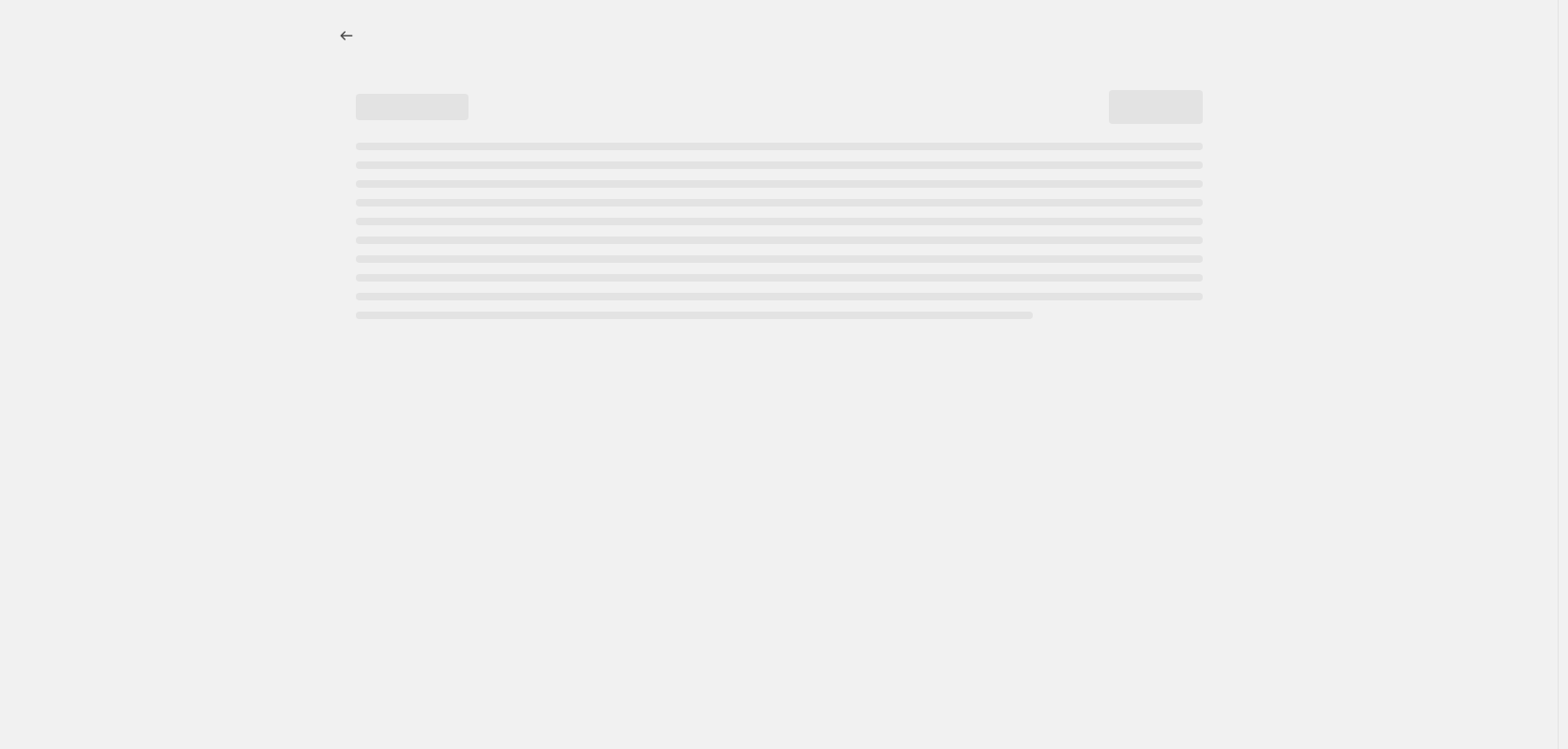
select select "margin"
select select "no_change"
select select "vendor"
